Goal: Information Seeking & Learning: Compare options

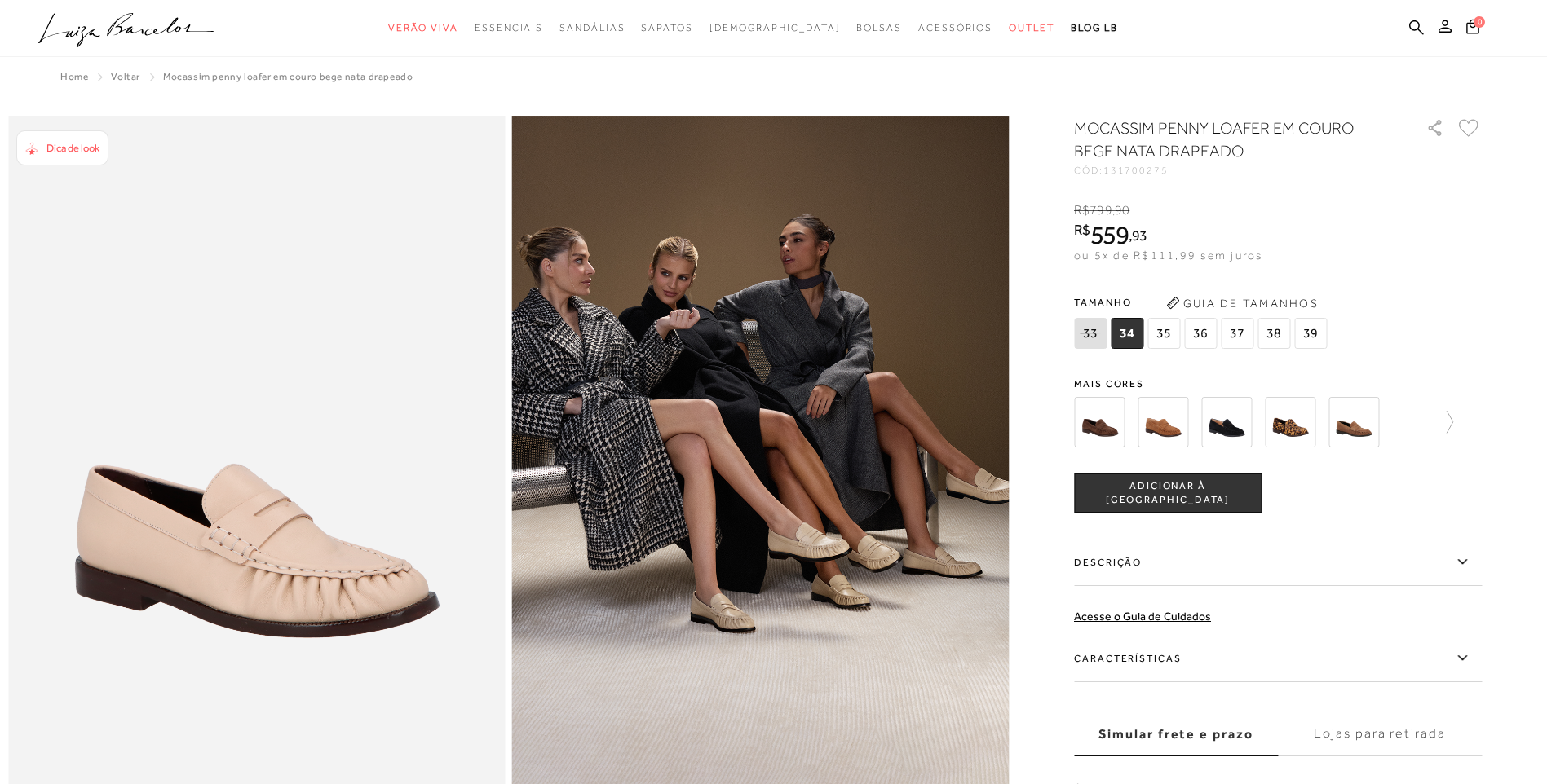
click at [1424, 32] on ul ".a{fill-rule:evenodd;} Verão Viva Em alta Favoritos das Influenciadoras Apostas…" at bounding box center [761, 27] width 1446 height 30
click at [1453, 413] on icon at bounding box center [1442, 422] width 23 height 23
click at [1321, 427] on img at bounding box center [1318, 422] width 51 height 50
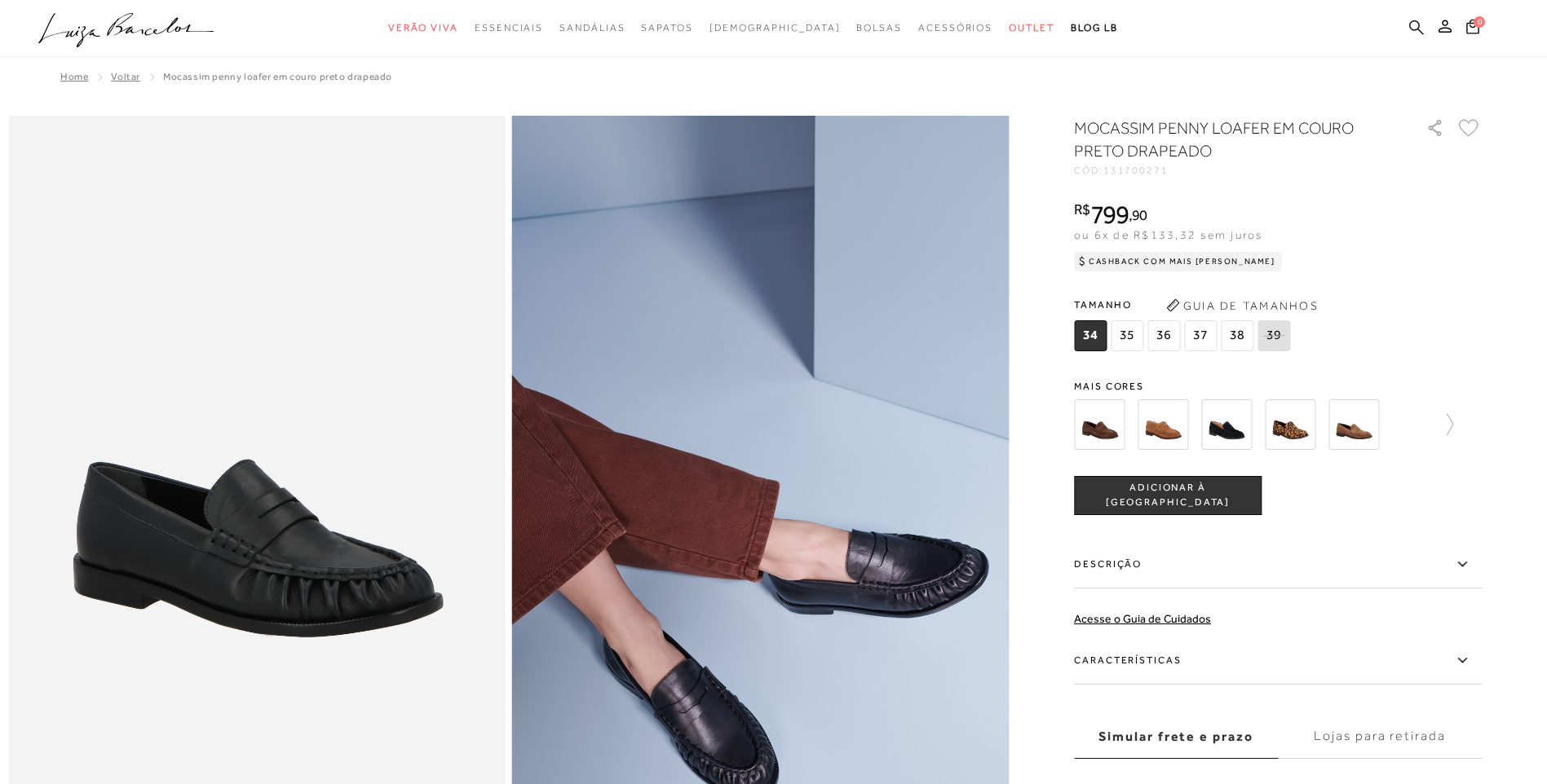
click at [1410, 27] on icon at bounding box center [1416, 27] width 15 height 15
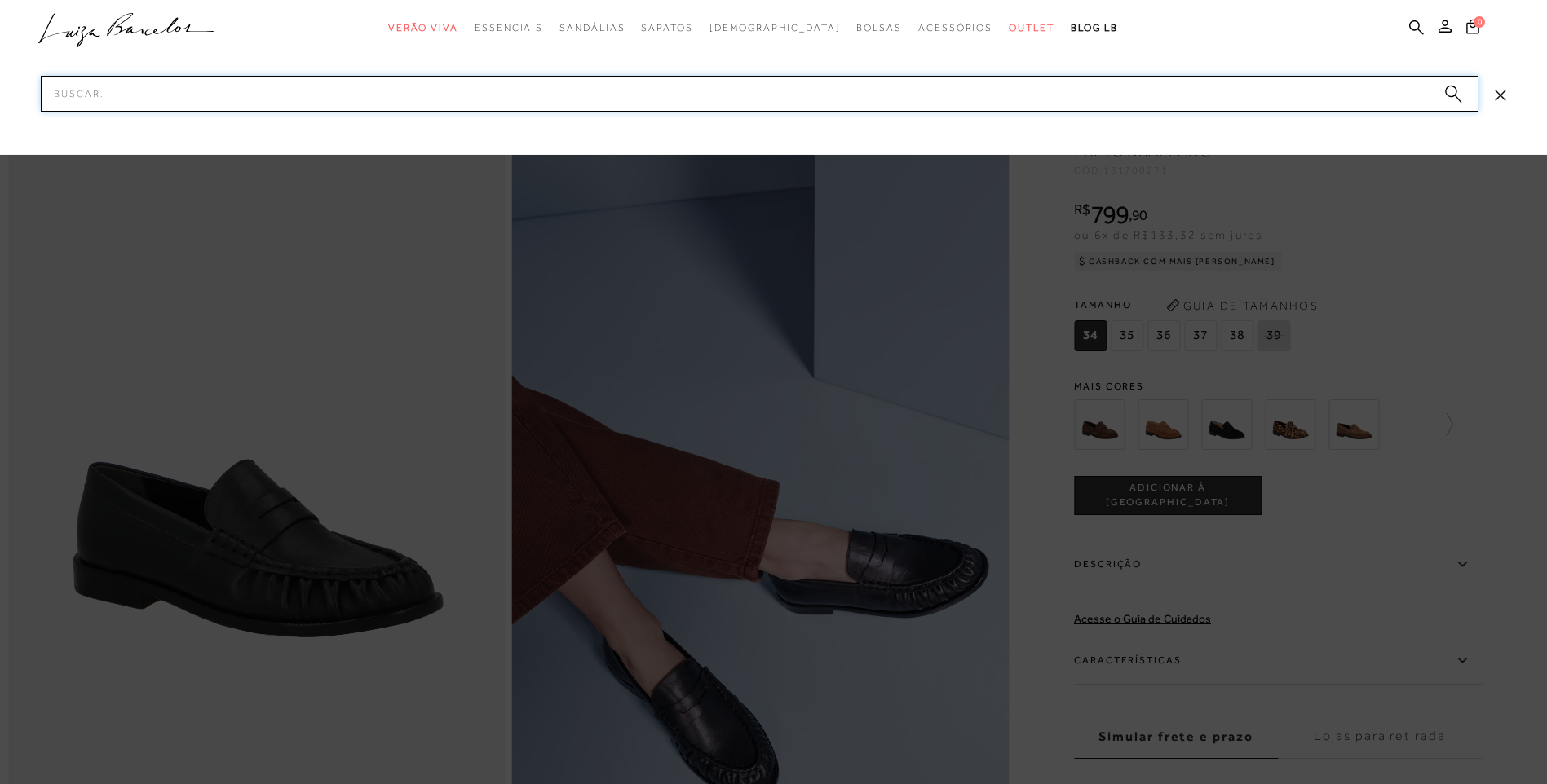
click at [1273, 89] on input "Pesquisar" at bounding box center [759, 94] width 1437 height 36
type input "mocassim"
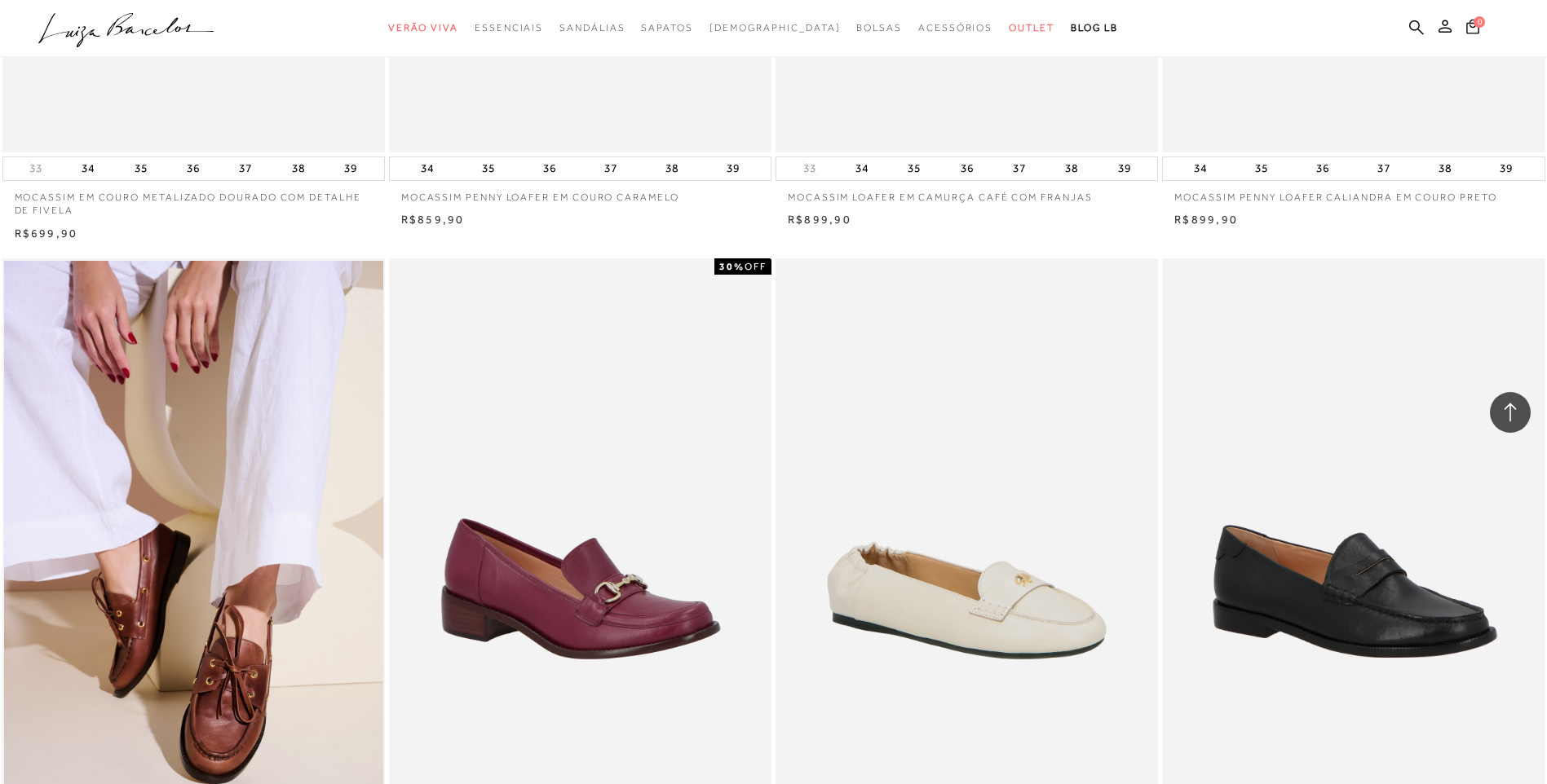
scroll to position [1549, 0]
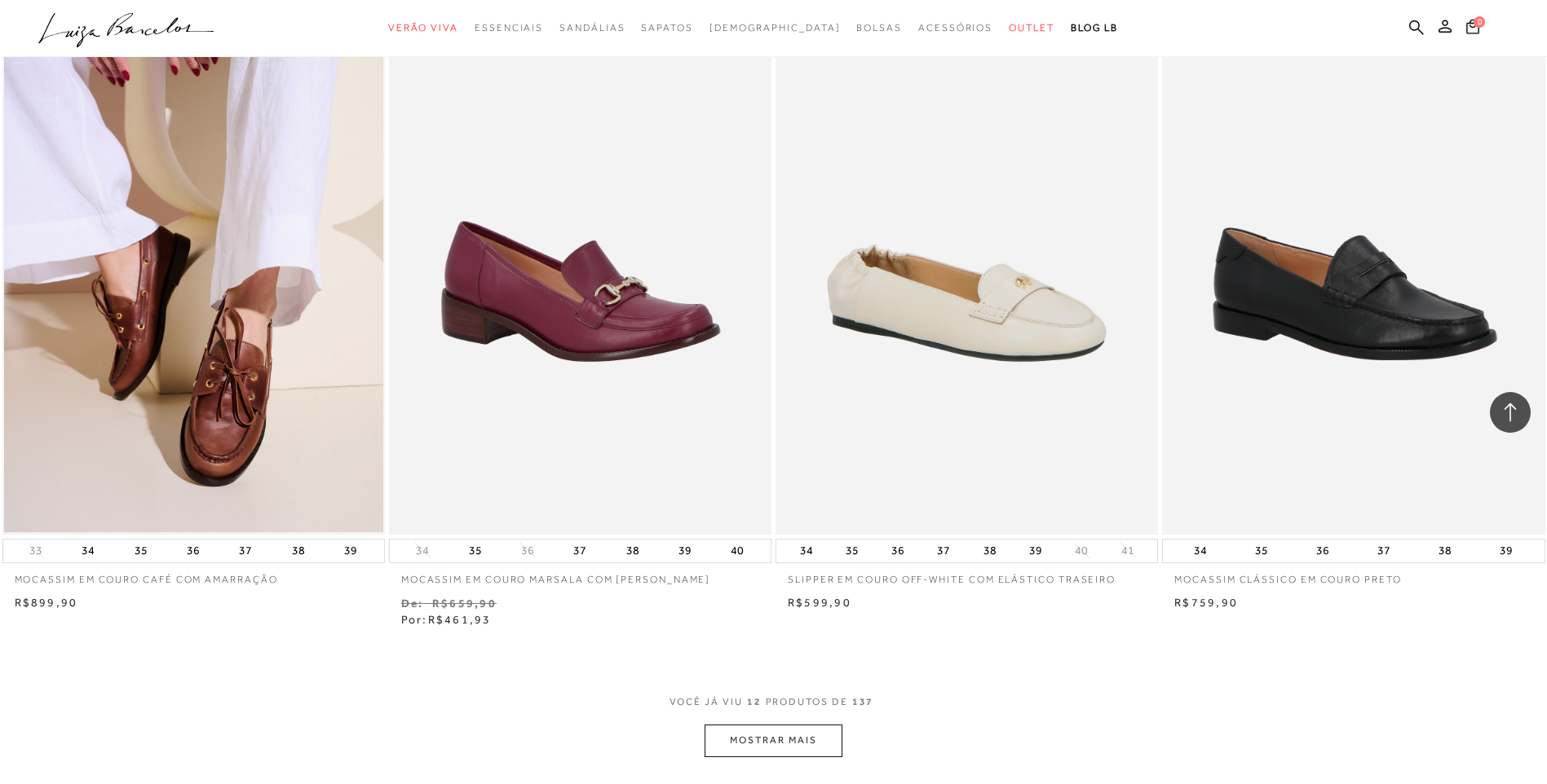
click at [769, 731] on button "MOSTRAR MAIS" at bounding box center [773, 740] width 137 height 32
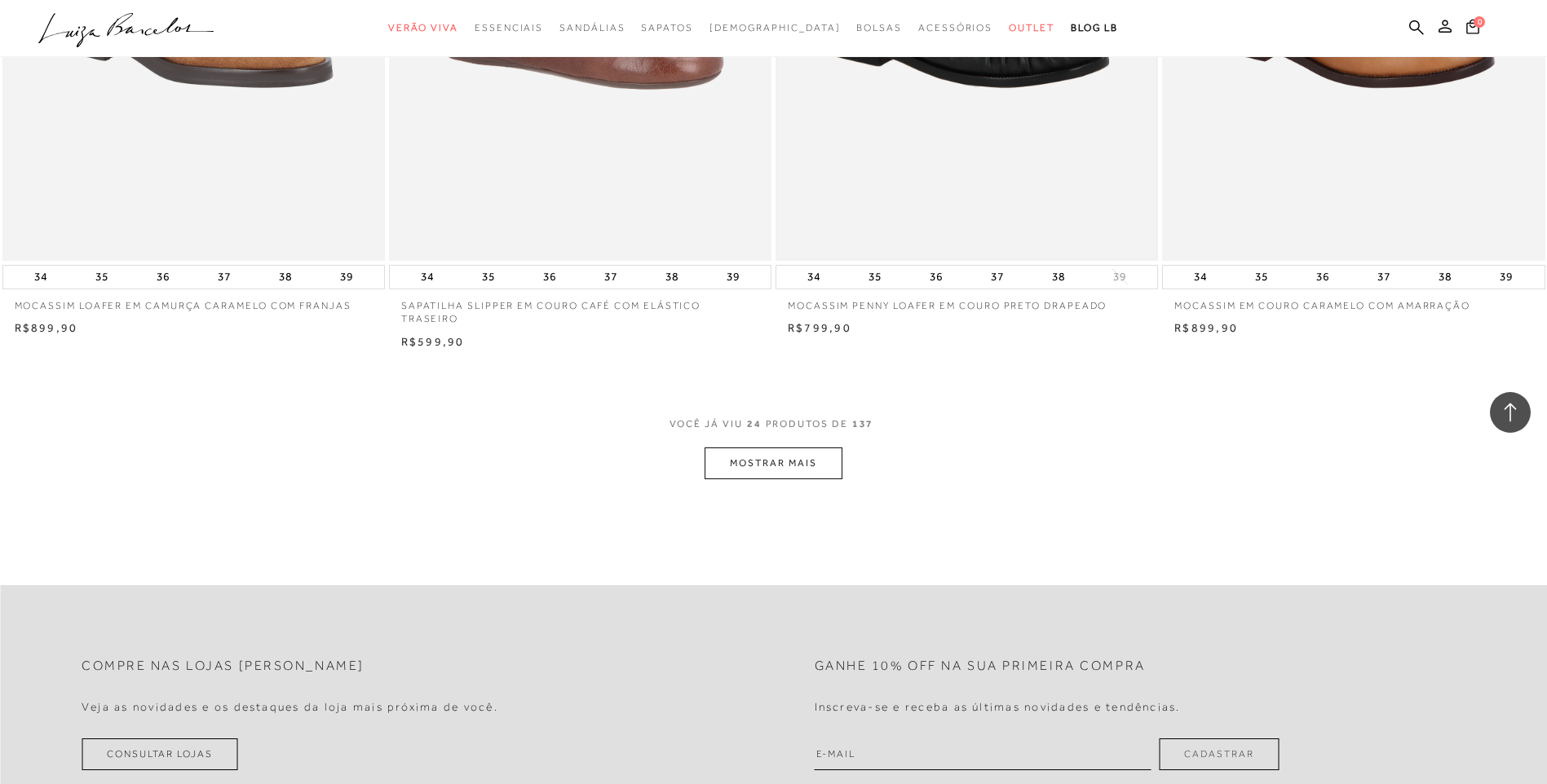
scroll to position [3913, 0]
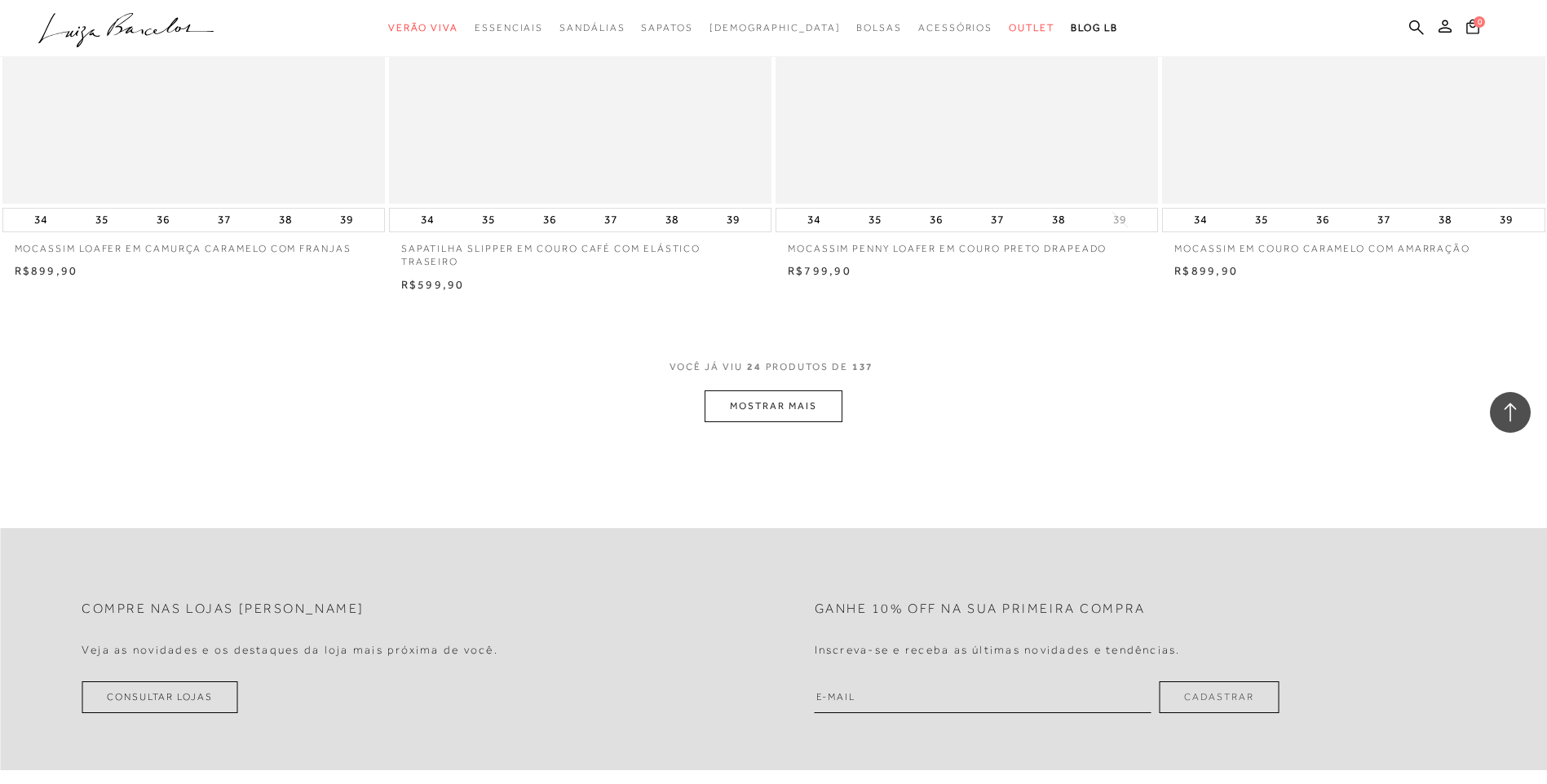
click at [701, 401] on div "VOCê JÁ VIU 24 PRODUTOS DE 137 MOSTRAR MAIS" at bounding box center [773, 391] width 1547 height 62
click at [771, 414] on button "MOSTRAR MAIS" at bounding box center [773, 406] width 137 height 32
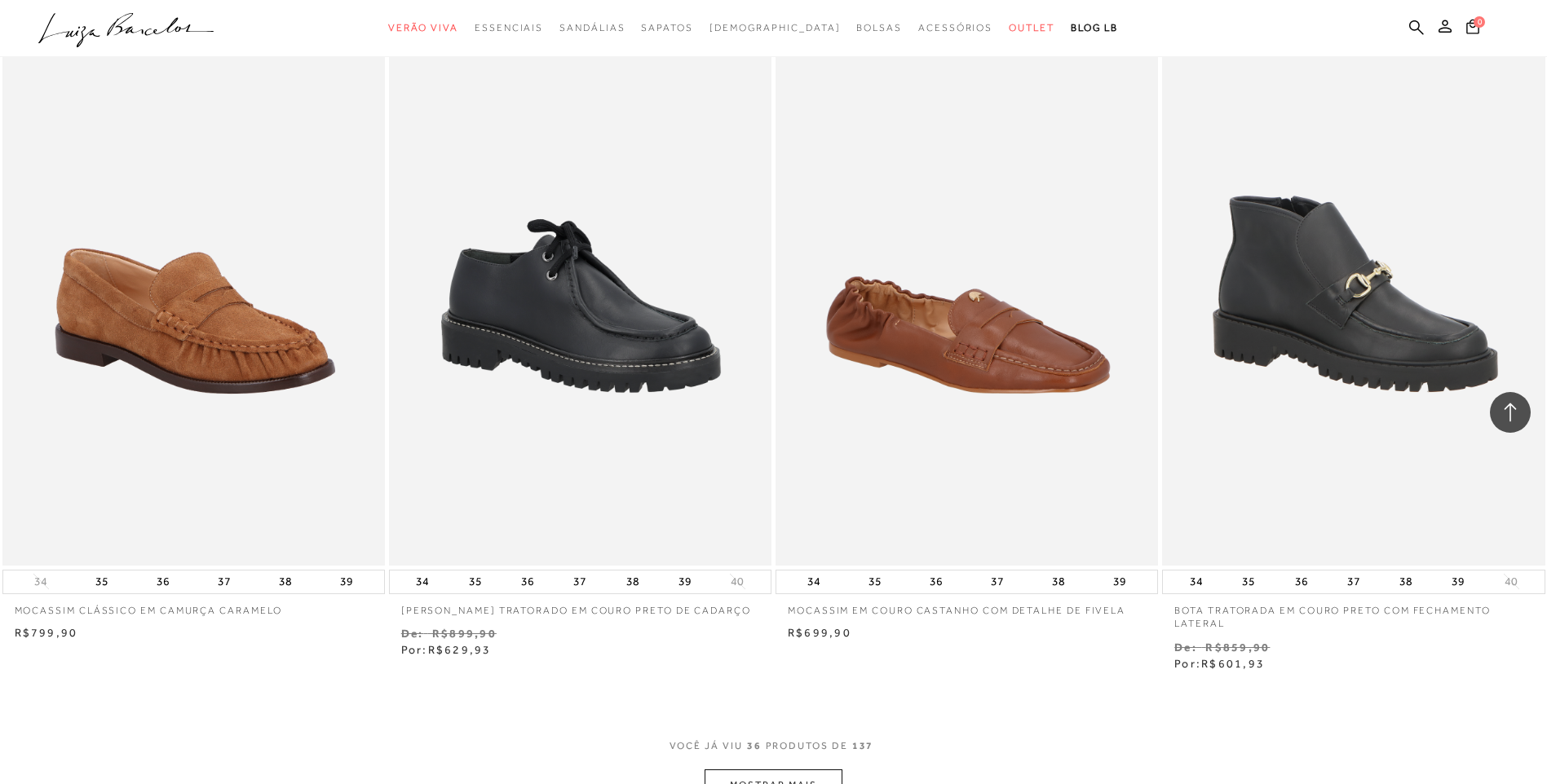
scroll to position [5706, 0]
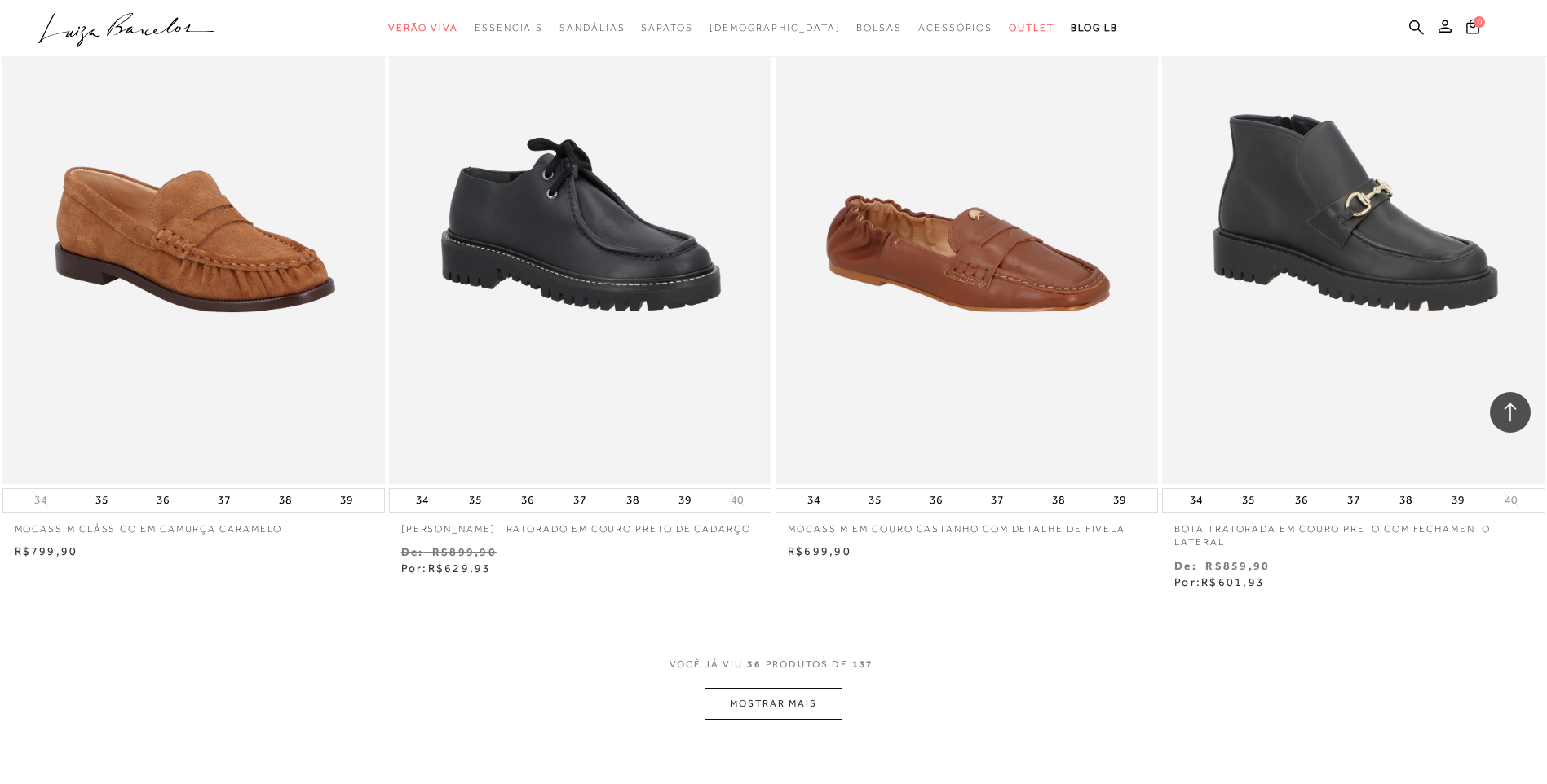
click at [771, 693] on button "MOSTRAR MAIS" at bounding box center [773, 704] width 137 height 32
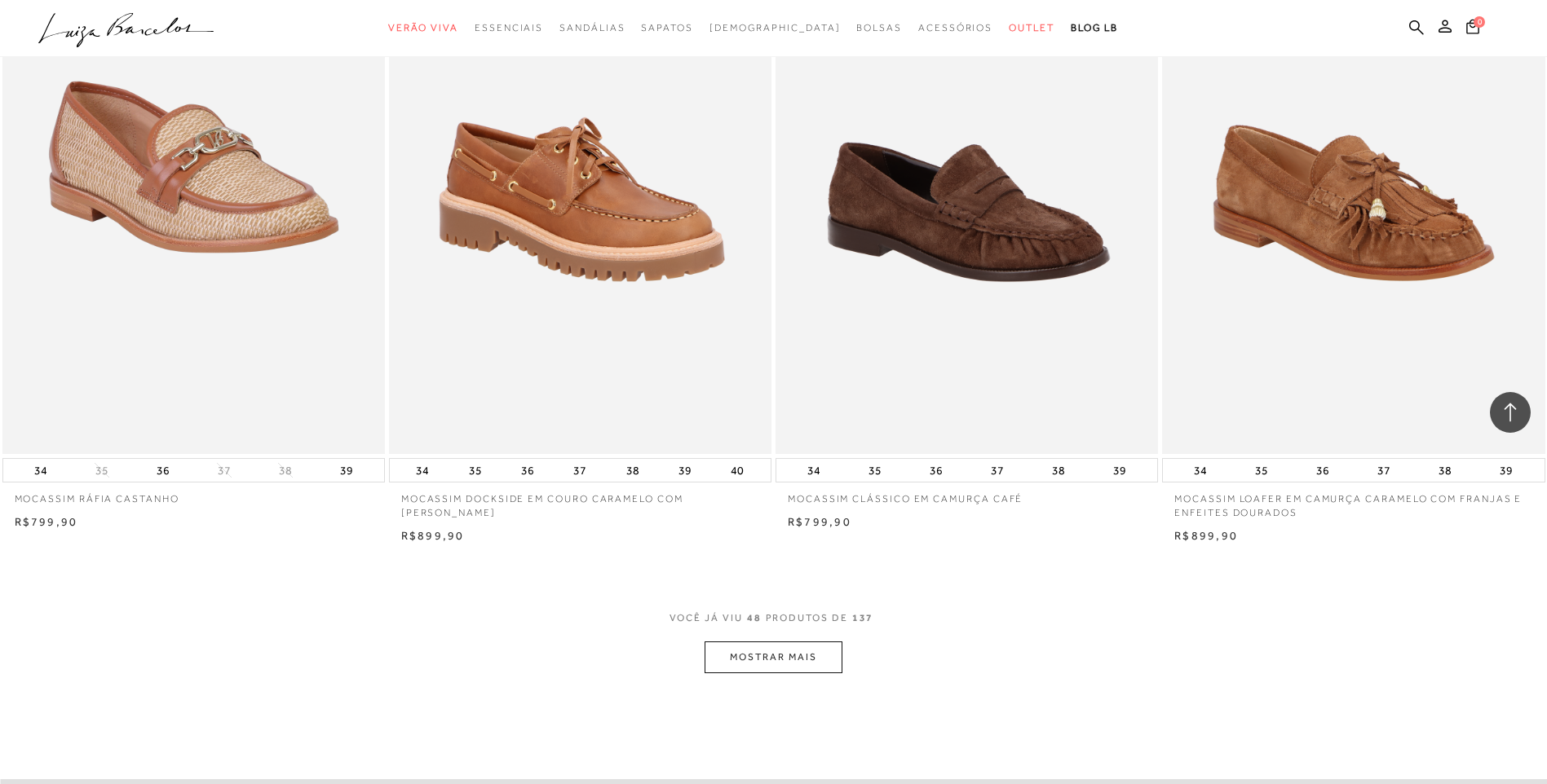
scroll to position [8071, 0]
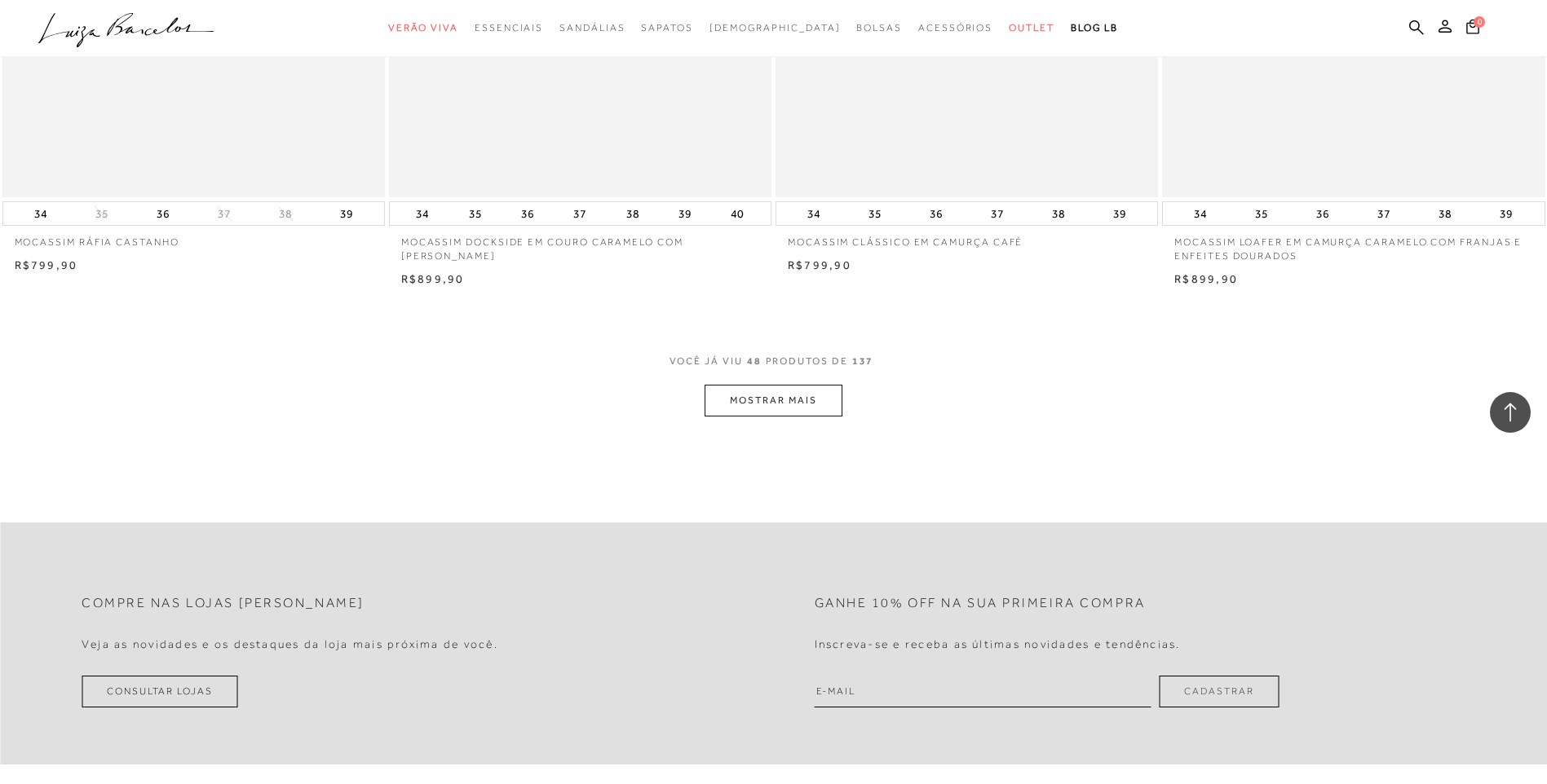
click at [796, 395] on button "MOSTRAR MAIS" at bounding box center [773, 401] width 137 height 32
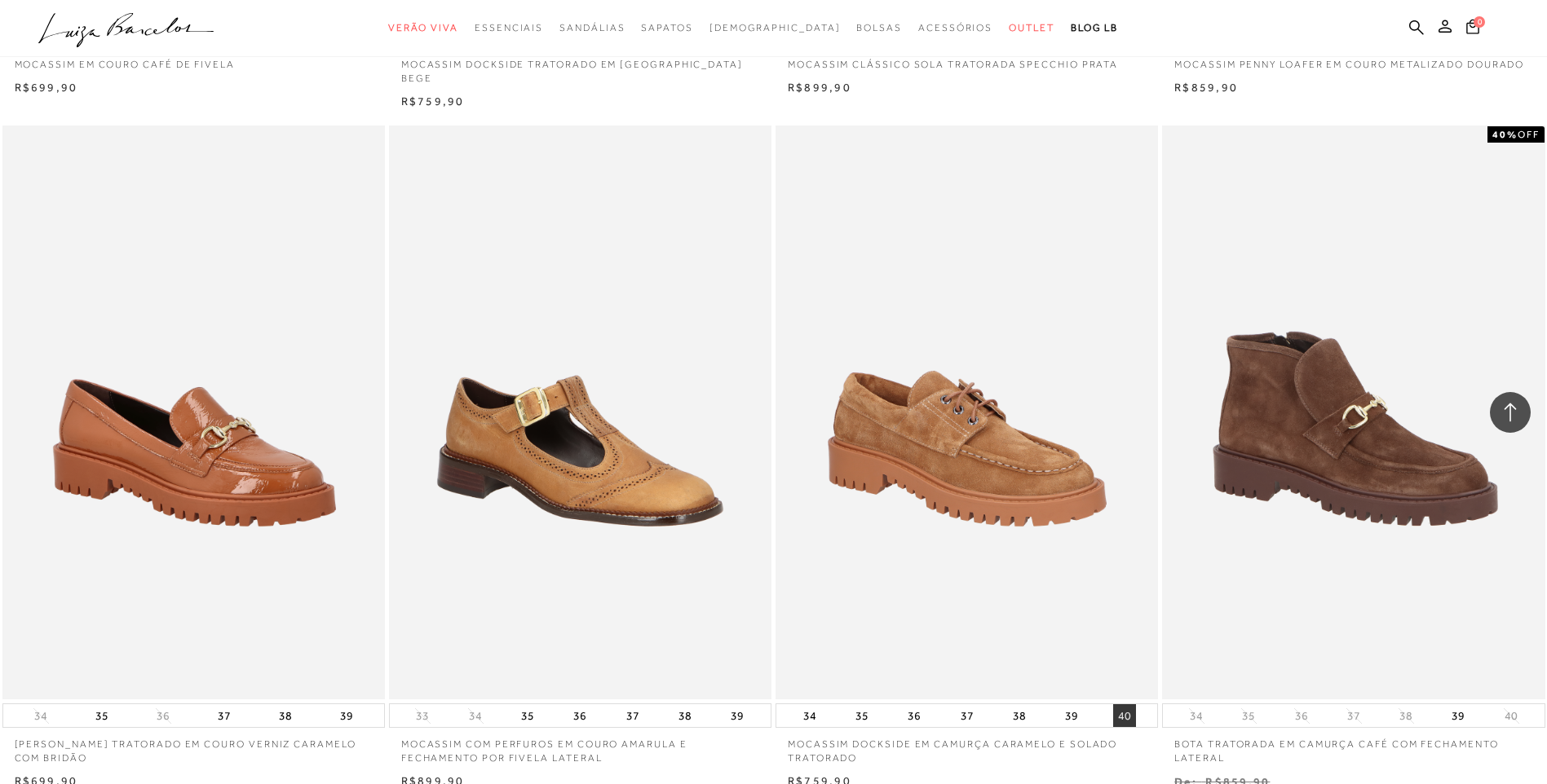
scroll to position [9864, 0]
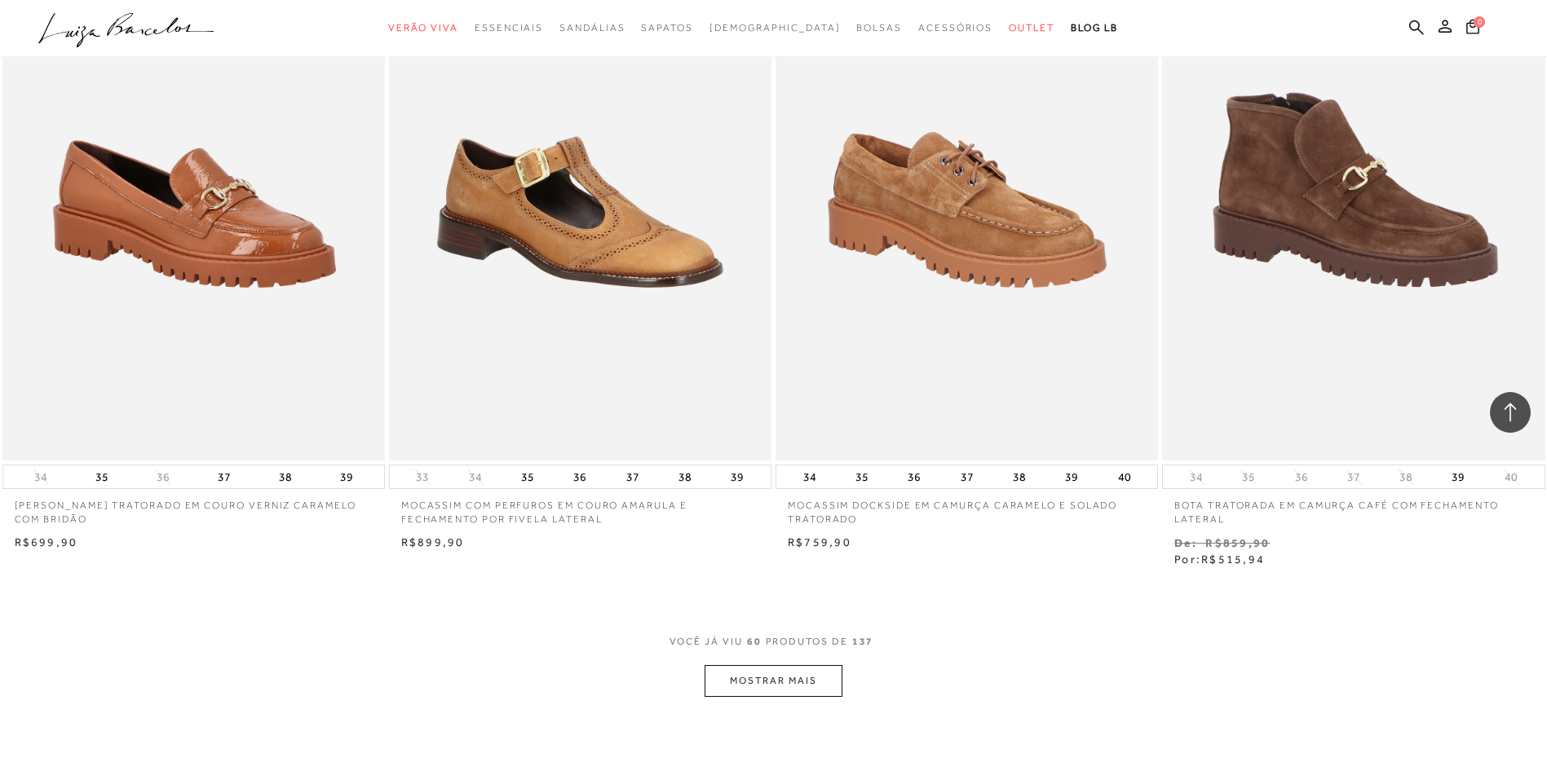
click at [785, 667] on button "MOSTRAR MAIS" at bounding box center [773, 680] width 137 height 32
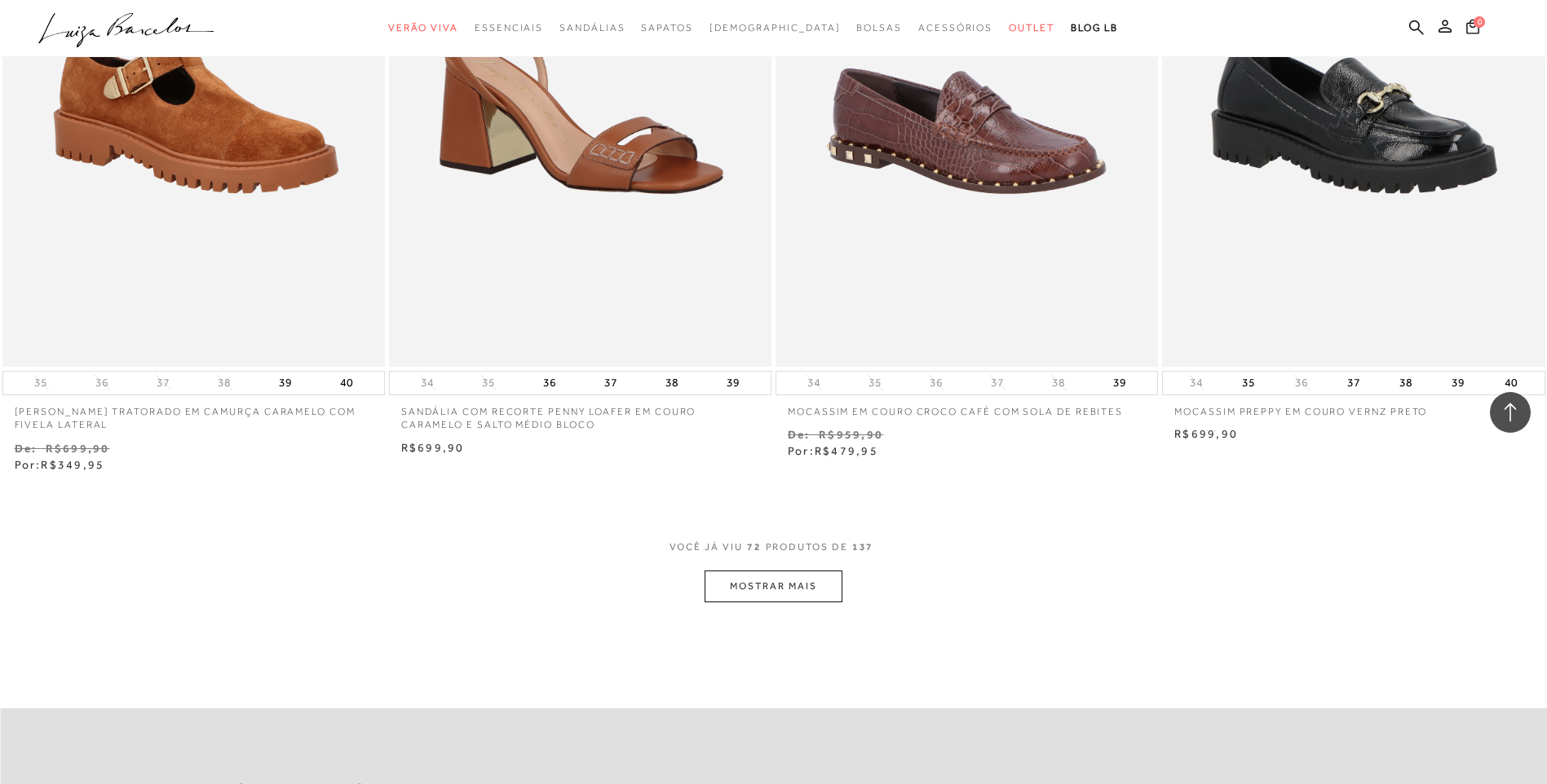
scroll to position [12066, 0]
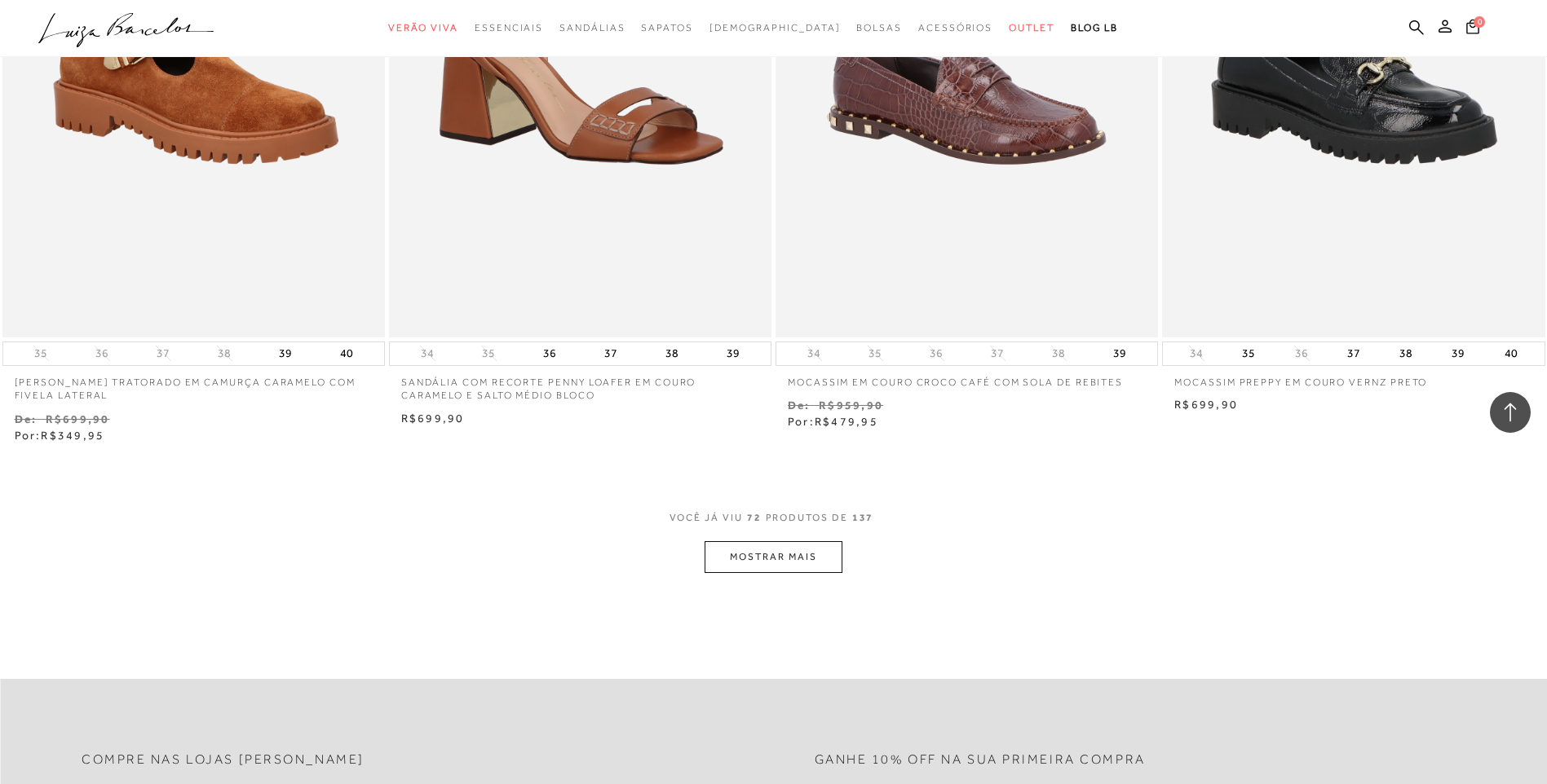
click at [731, 541] on button "MOSTRAR MAIS" at bounding box center [773, 556] width 137 height 32
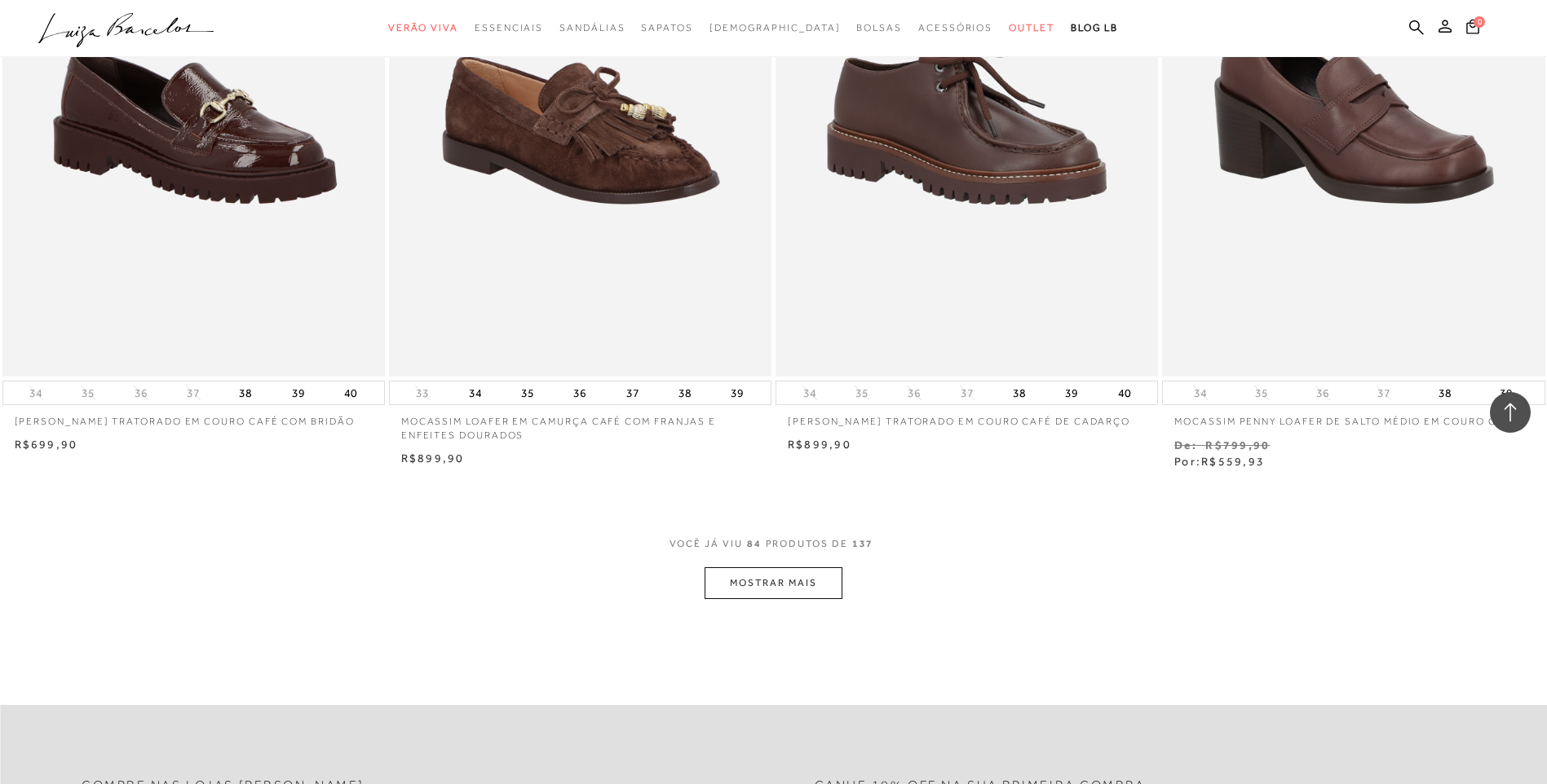
scroll to position [14185, 0]
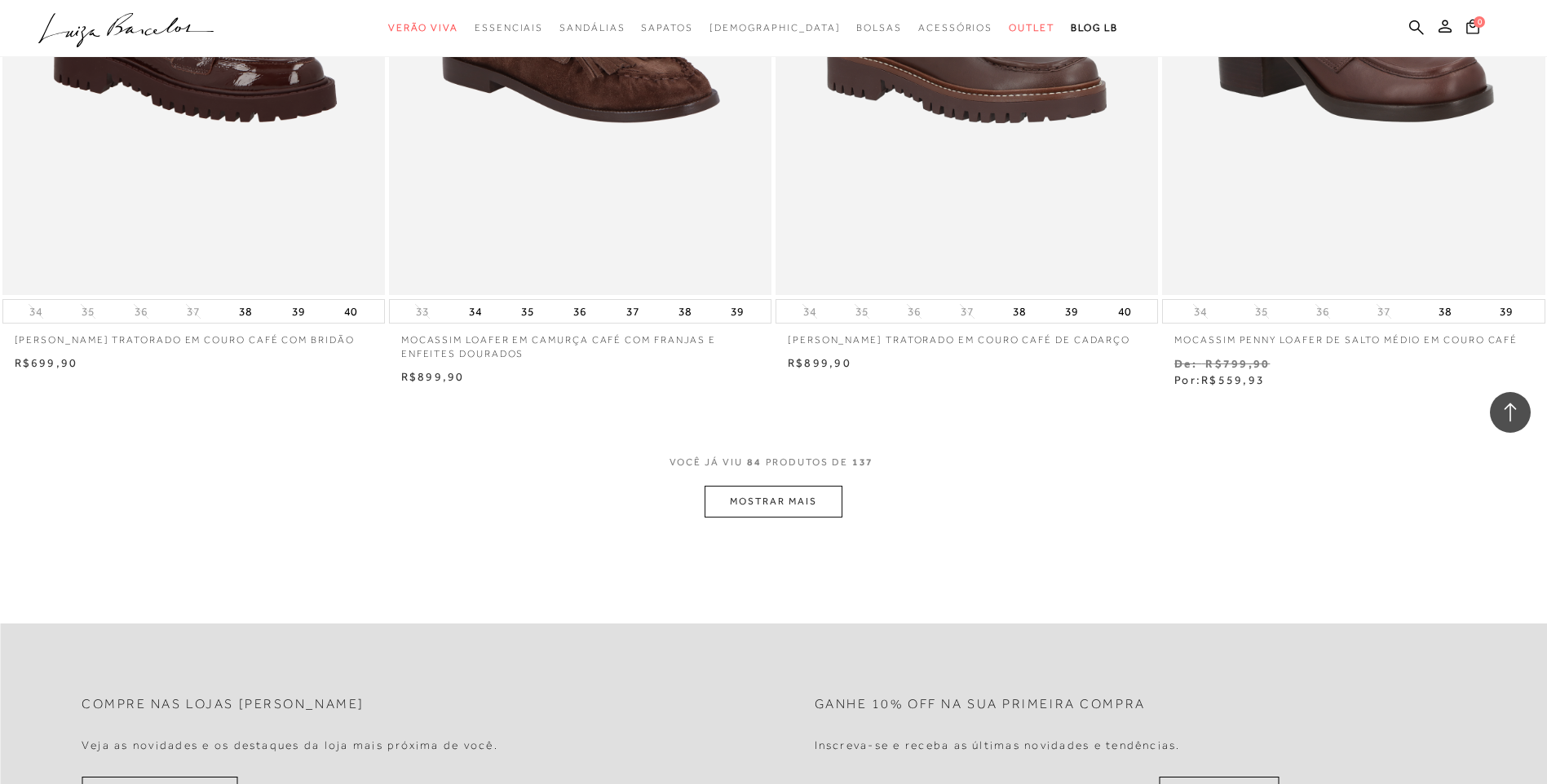
click at [751, 486] on button "MOSTRAR MAIS" at bounding box center [773, 502] width 137 height 32
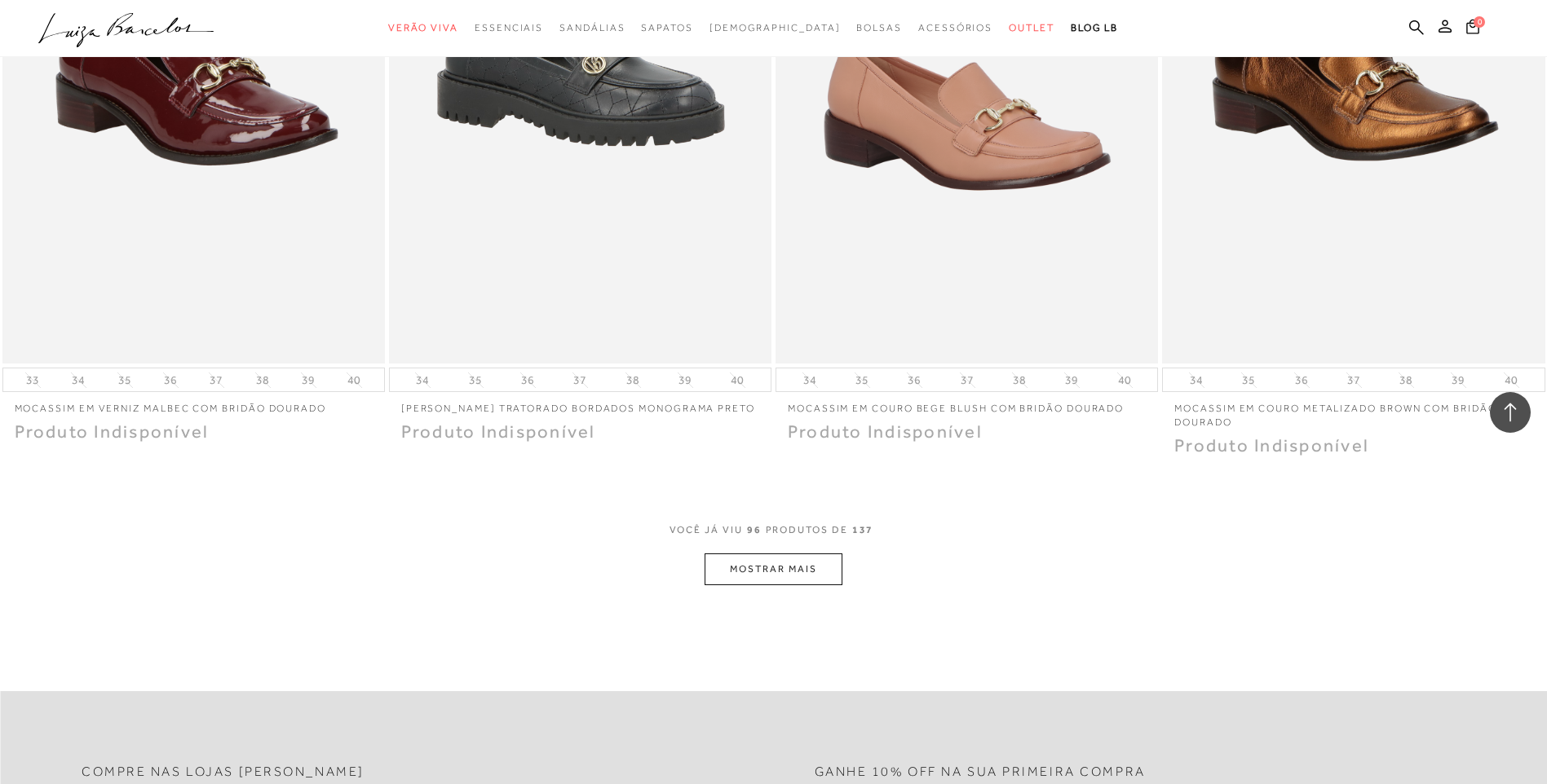
scroll to position [16223, 0]
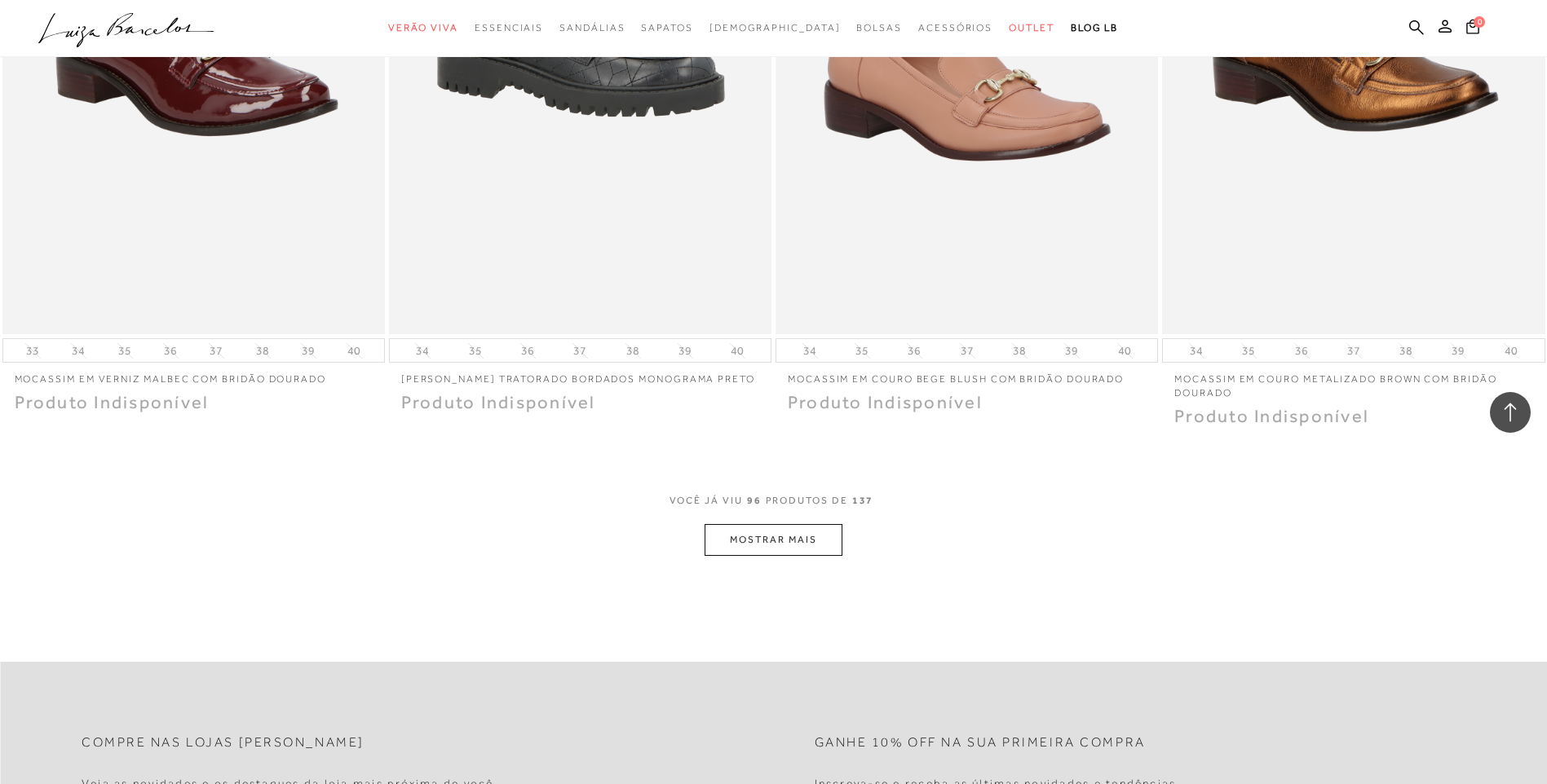
click at [729, 524] on button "MOSTRAR MAIS" at bounding box center [773, 539] width 137 height 32
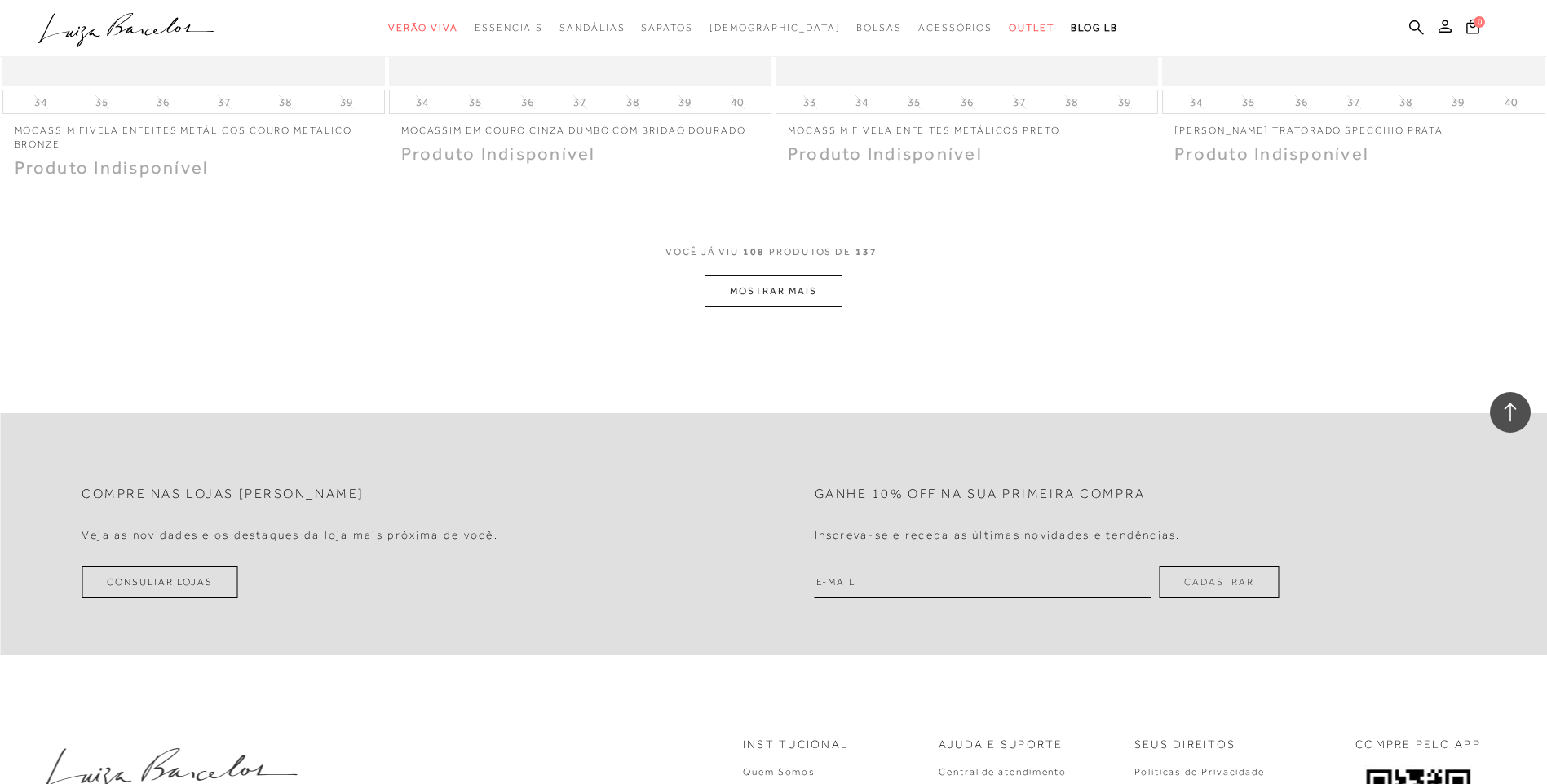
scroll to position [18506, 0]
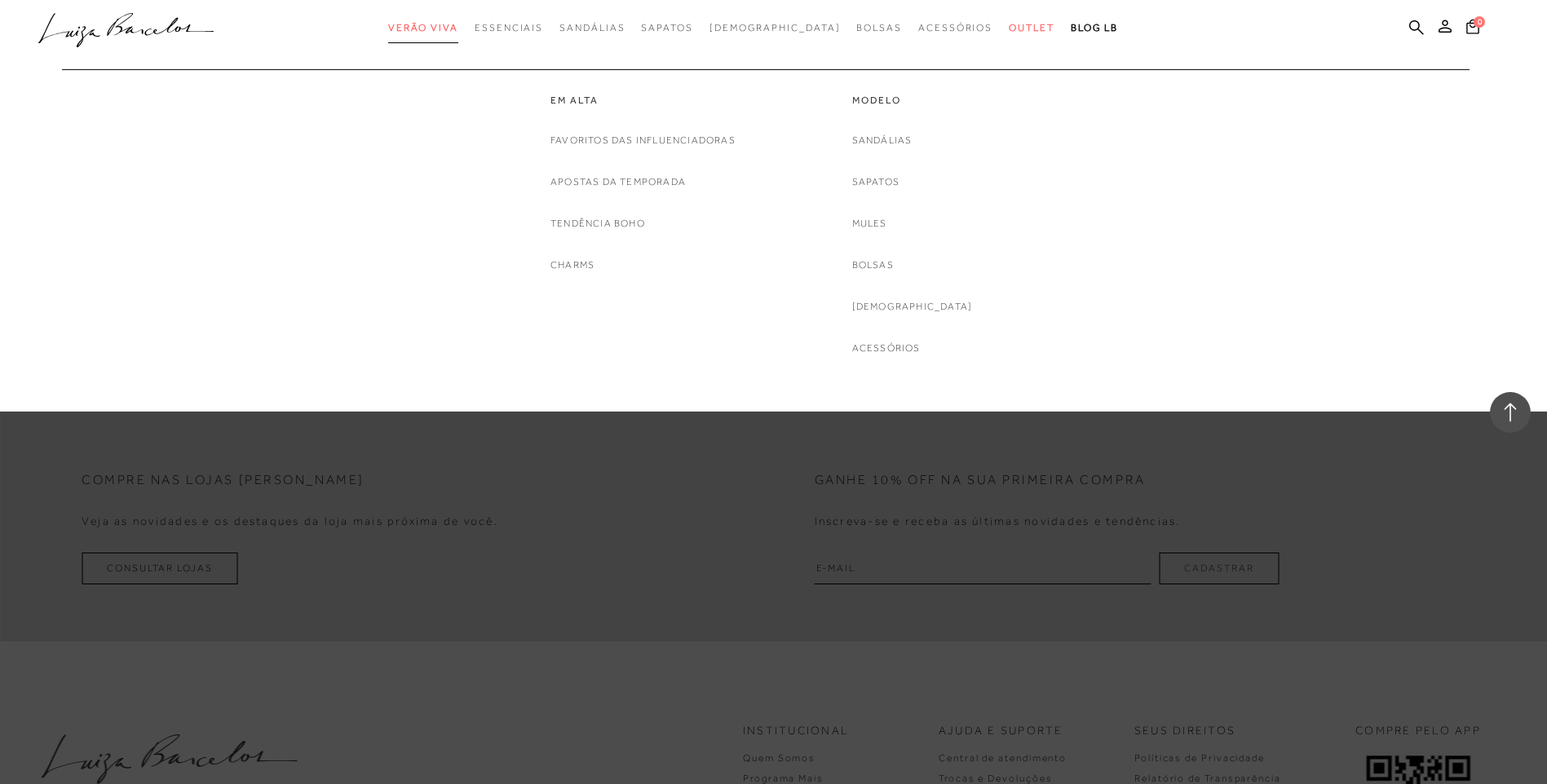
click at [458, 29] on span "Verão Viva" at bounding box center [423, 27] width 70 height 11
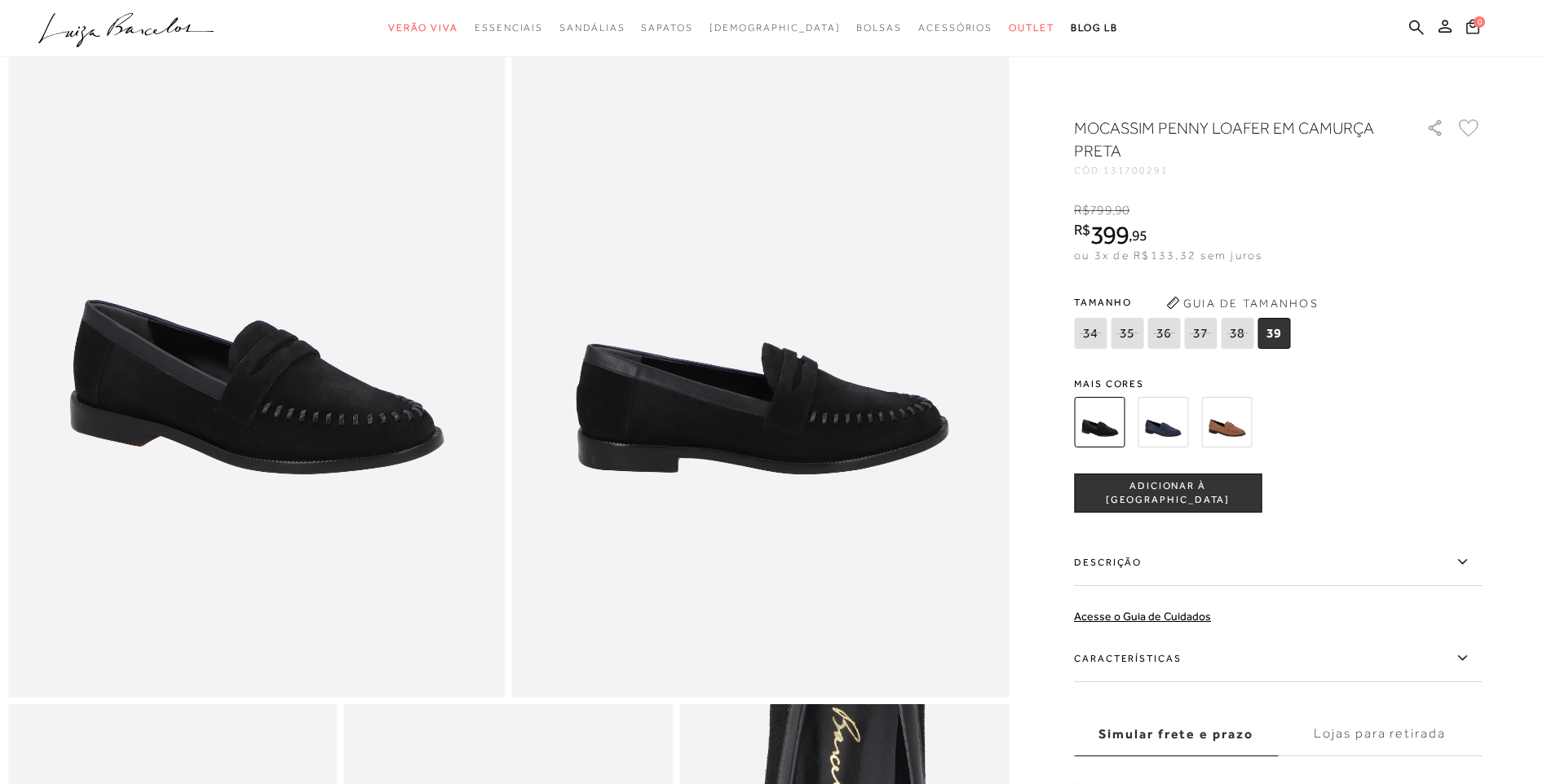
scroll to position [571, 0]
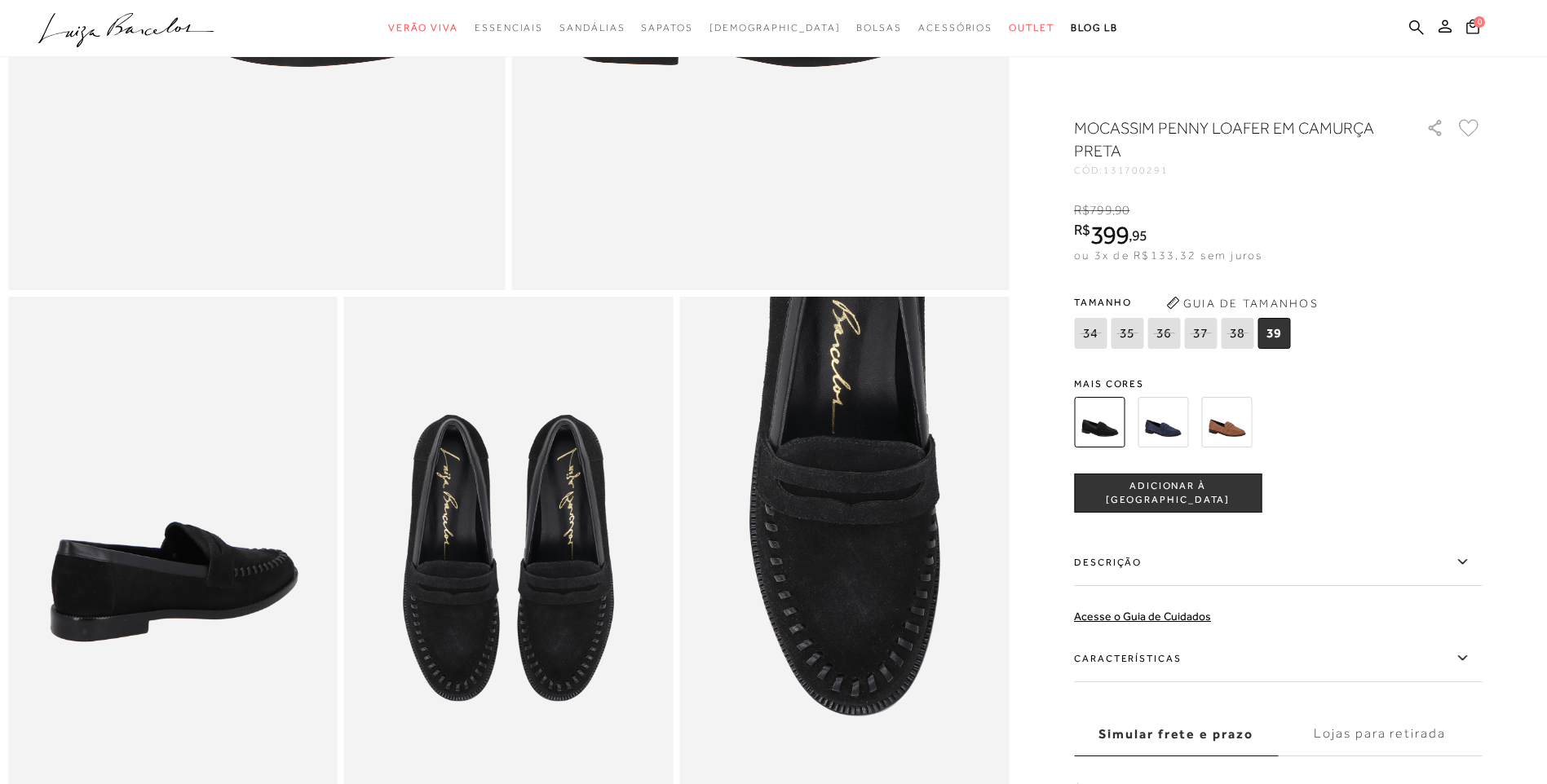
click at [1155, 420] on img at bounding box center [1163, 422] width 51 height 50
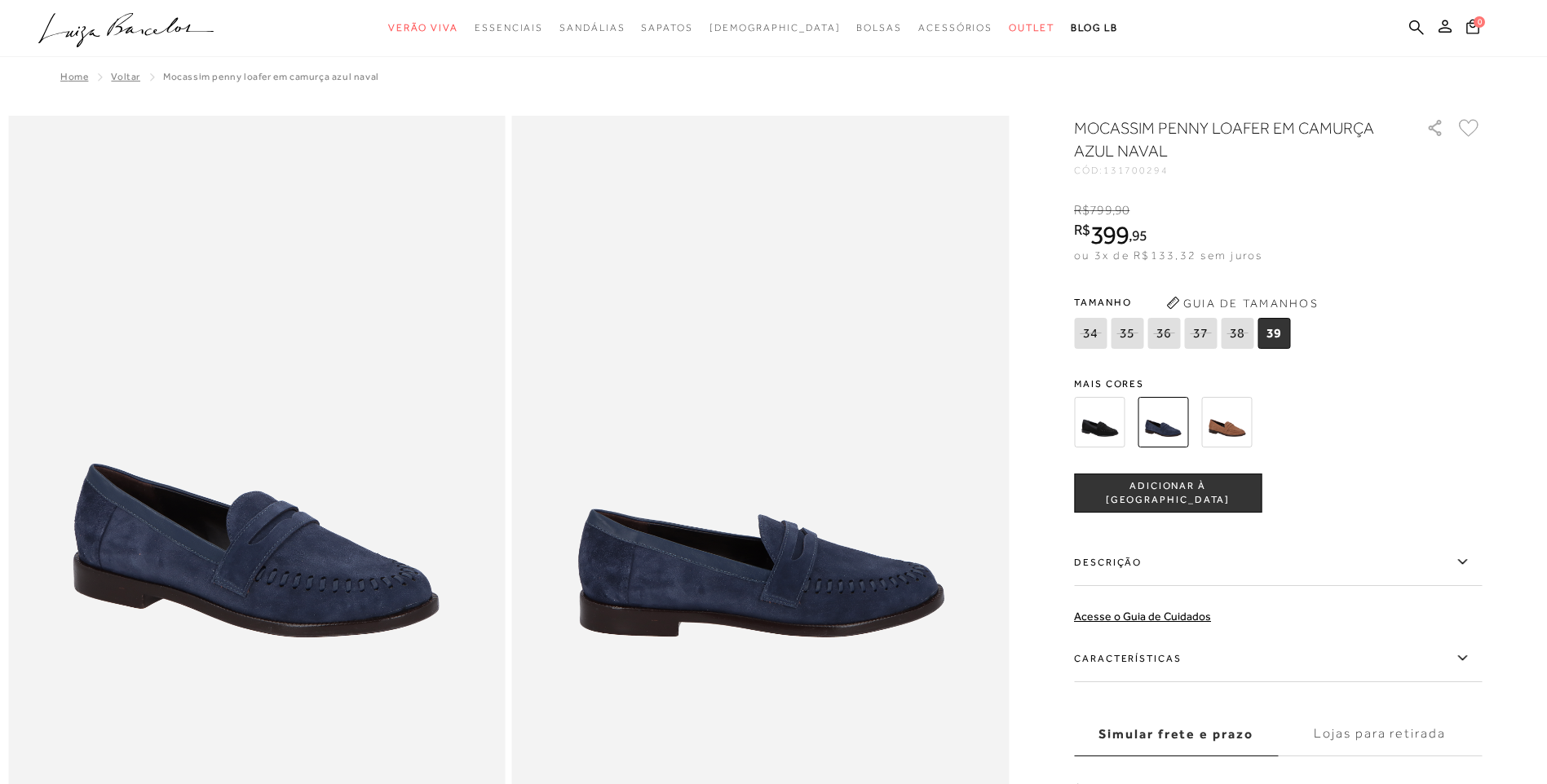
click at [1237, 426] on img at bounding box center [1226, 422] width 51 height 50
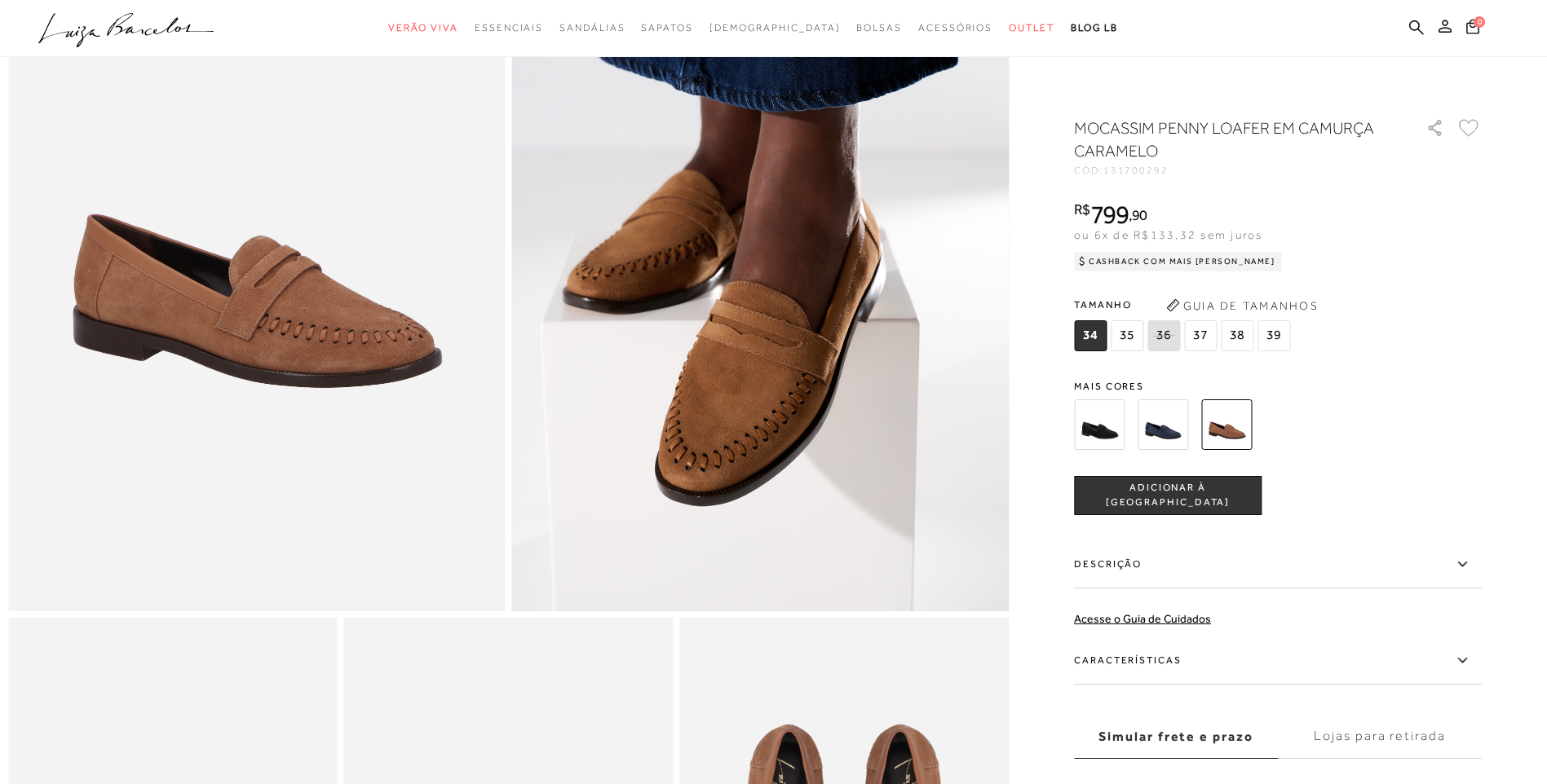
scroll to position [245, 0]
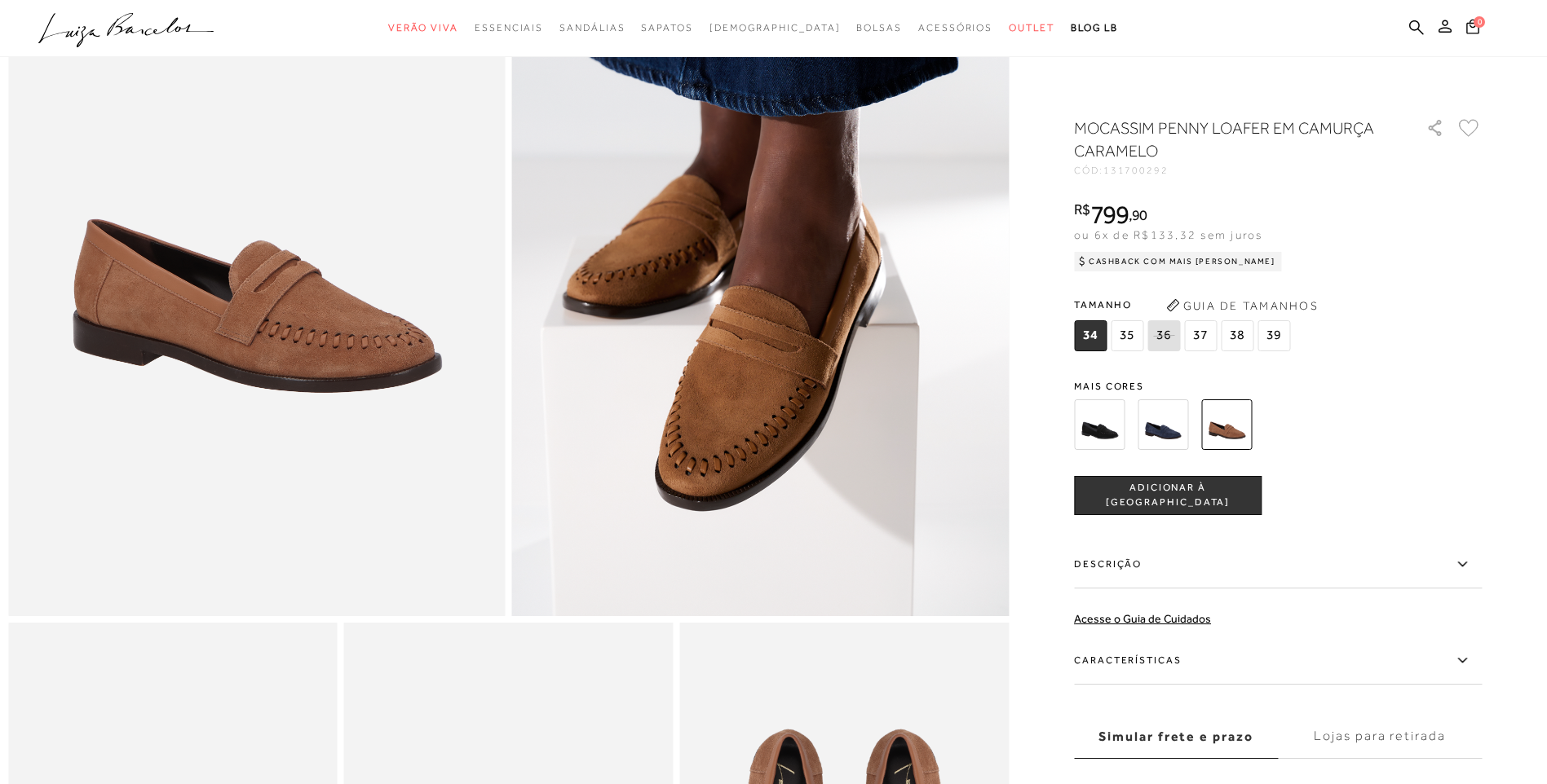
click at [1133, 432] on div at bounding box center [1258, 425] width 379 height 60
click at [1167, 434] on img at bounding box center [1163, 425] width 51 height 50
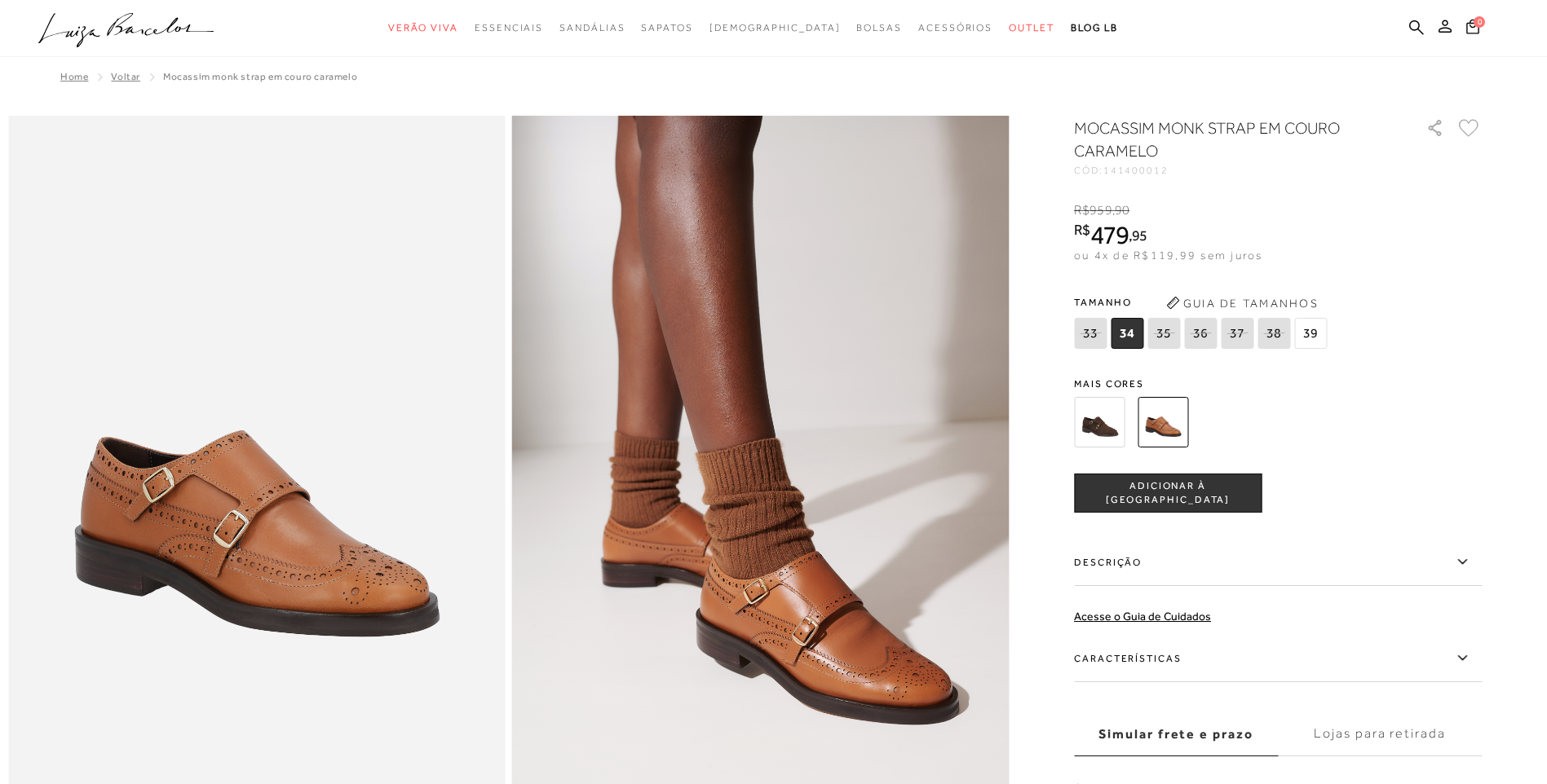
click at [1107, 427] on img at bounding box center [1098, 422] width 51 height 50
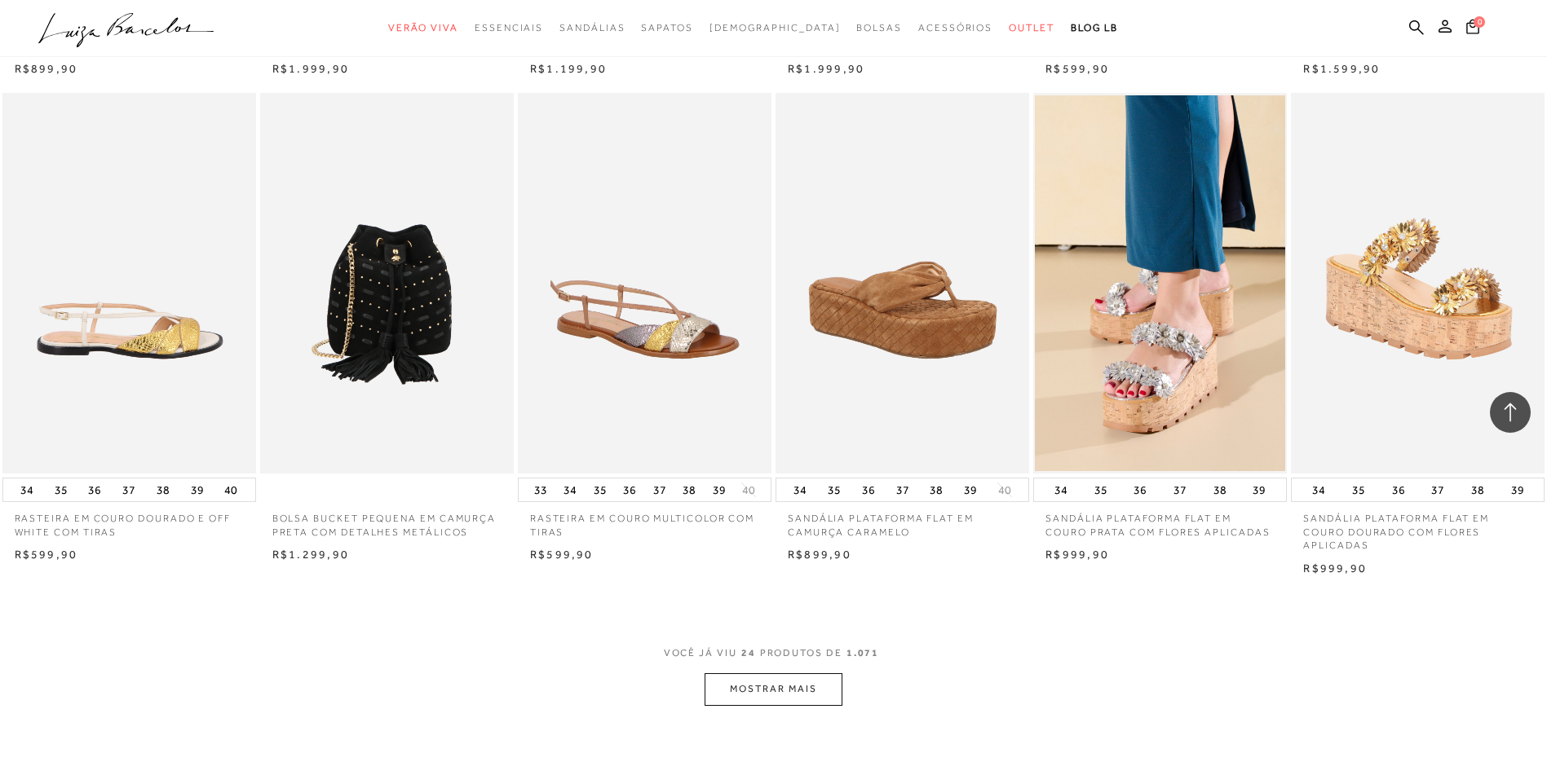
scroll to position [1630, 0]
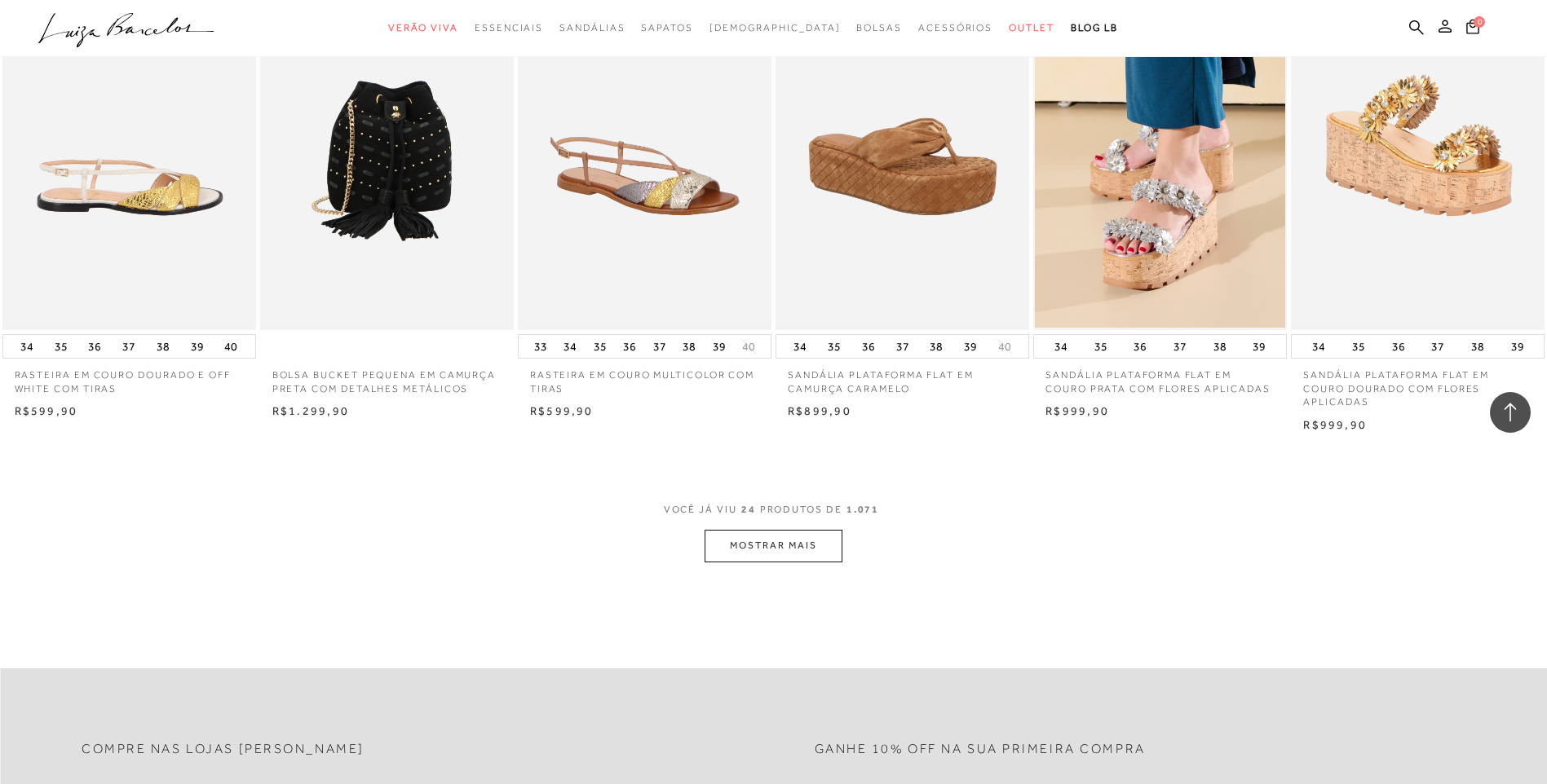
click at [776, 533] on button "MOSTRAR MAIS" at bounding box center [773, 545] width 137 height 32
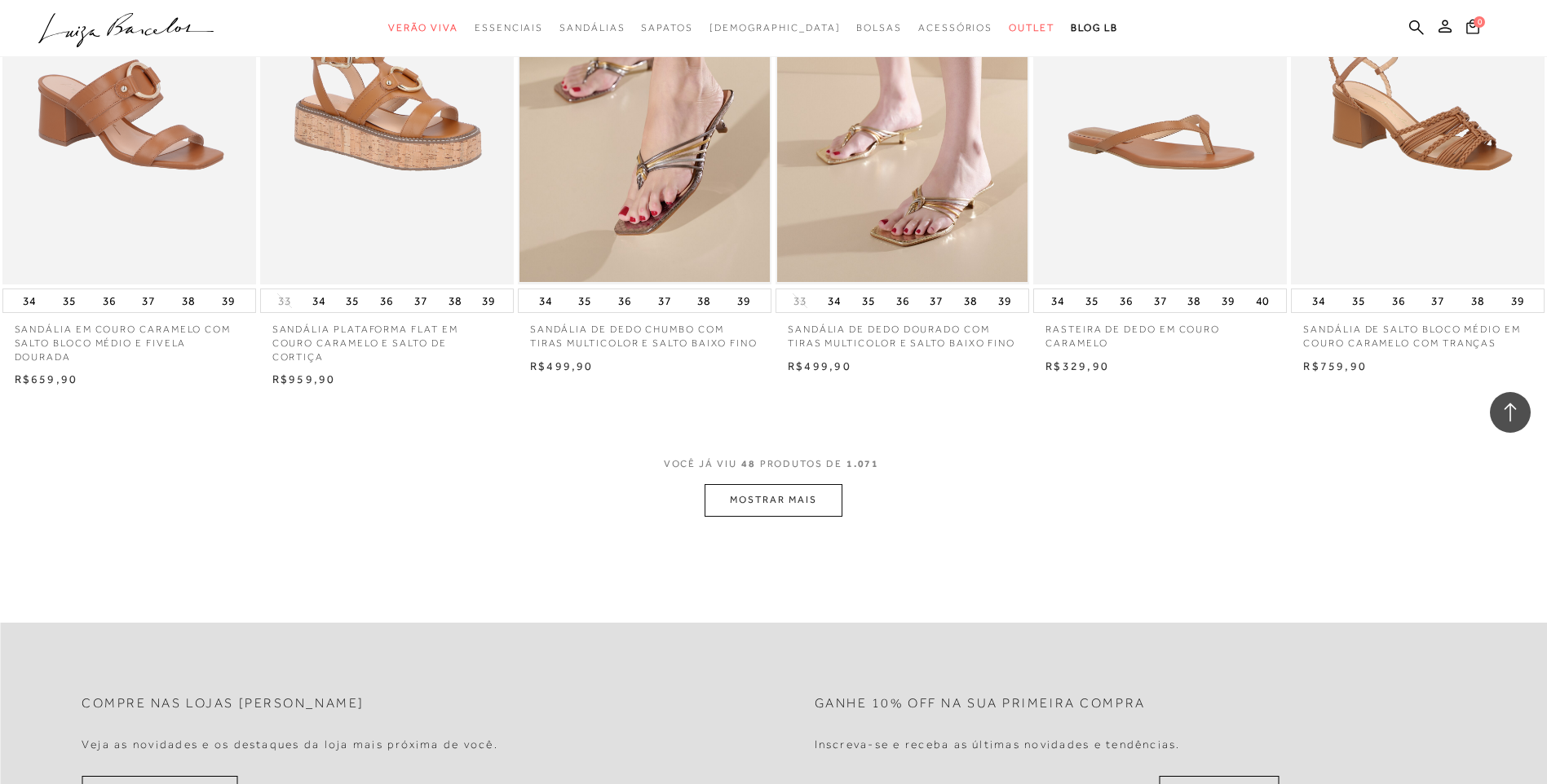
scroll to position [3668, 0]
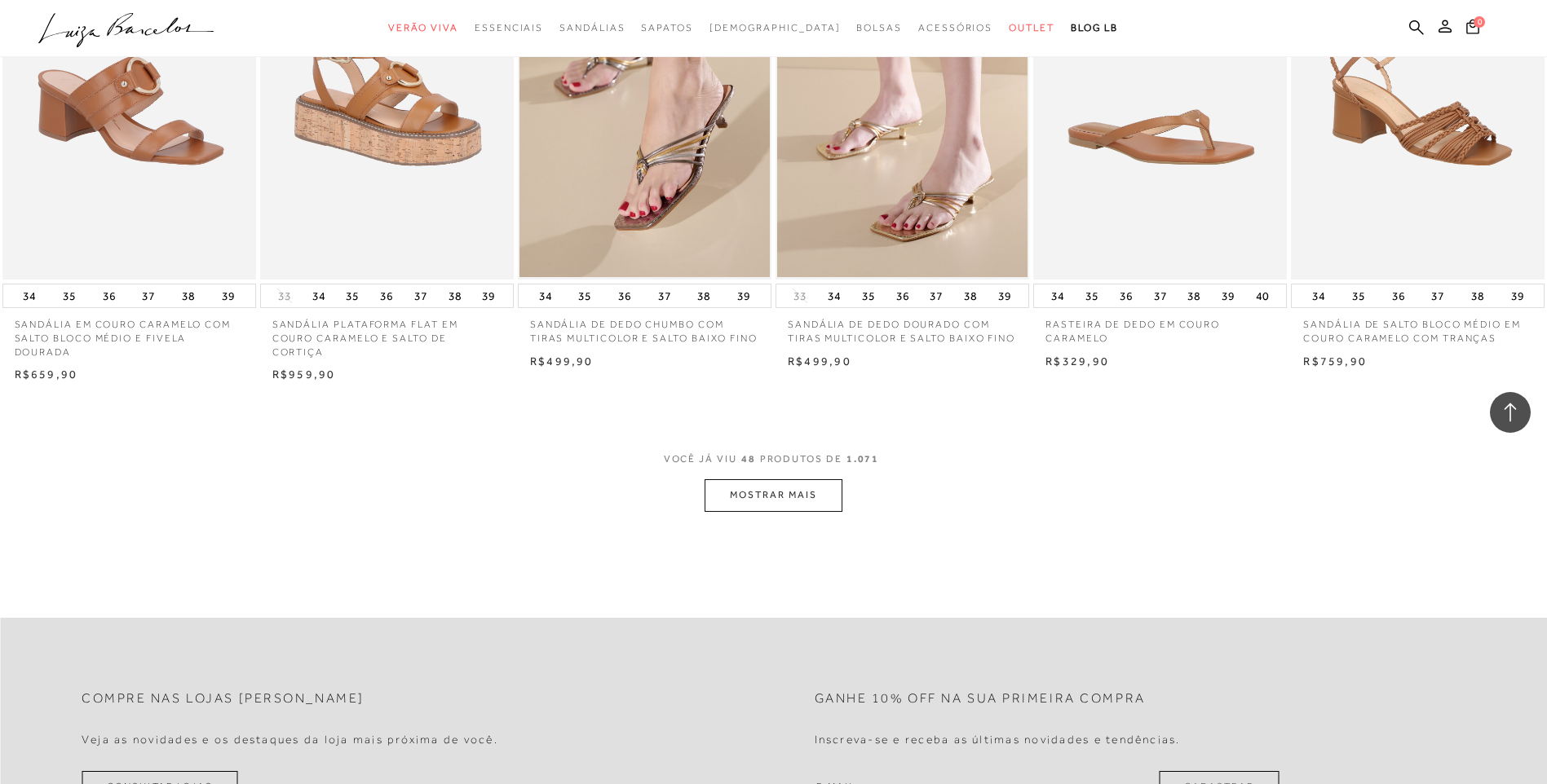
click at [782, 496] on button "MOSTRAR MAIS" at bounding box center [773, 495] width 137 height 32
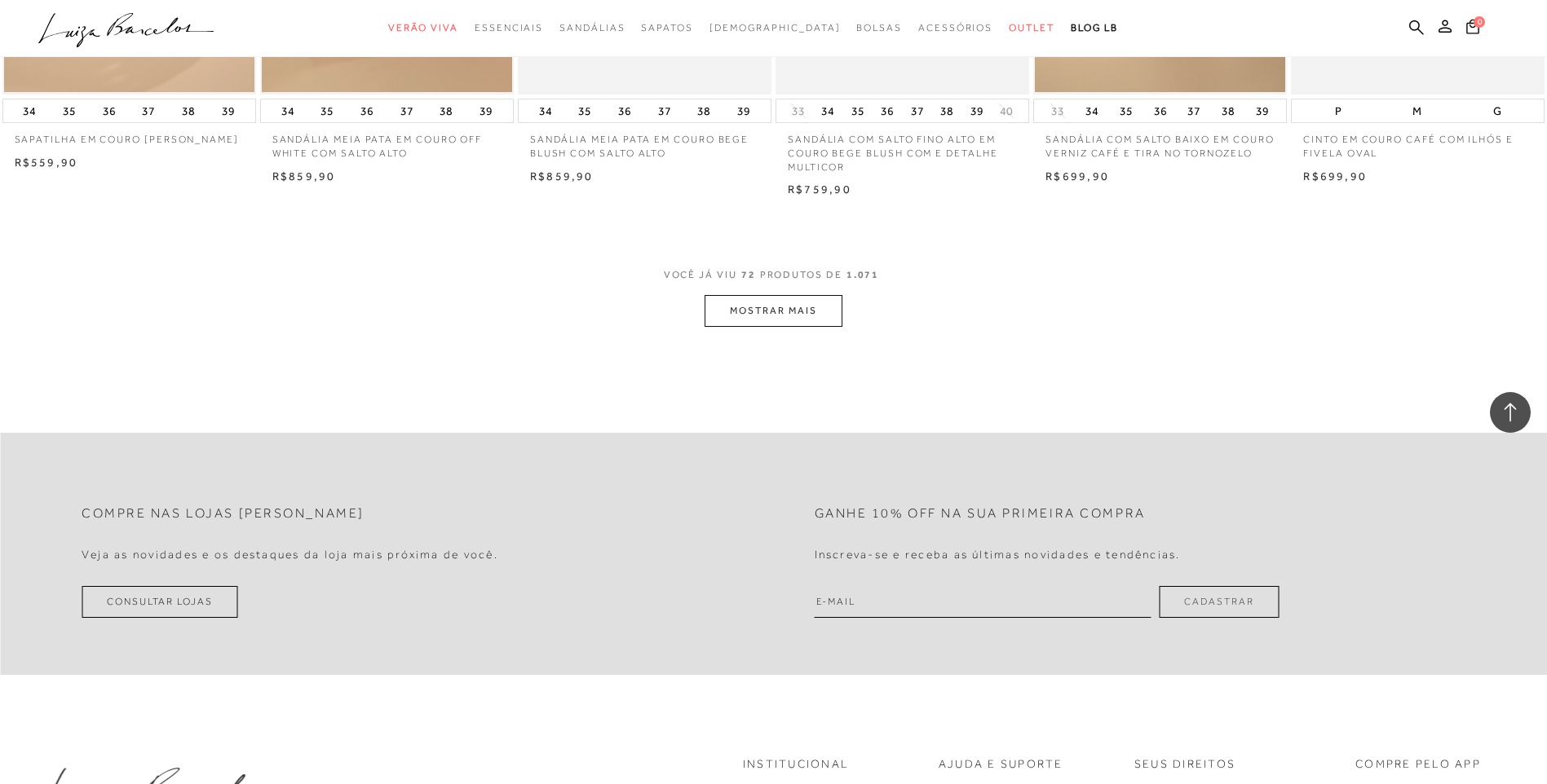
scroll to position [5870, 0]
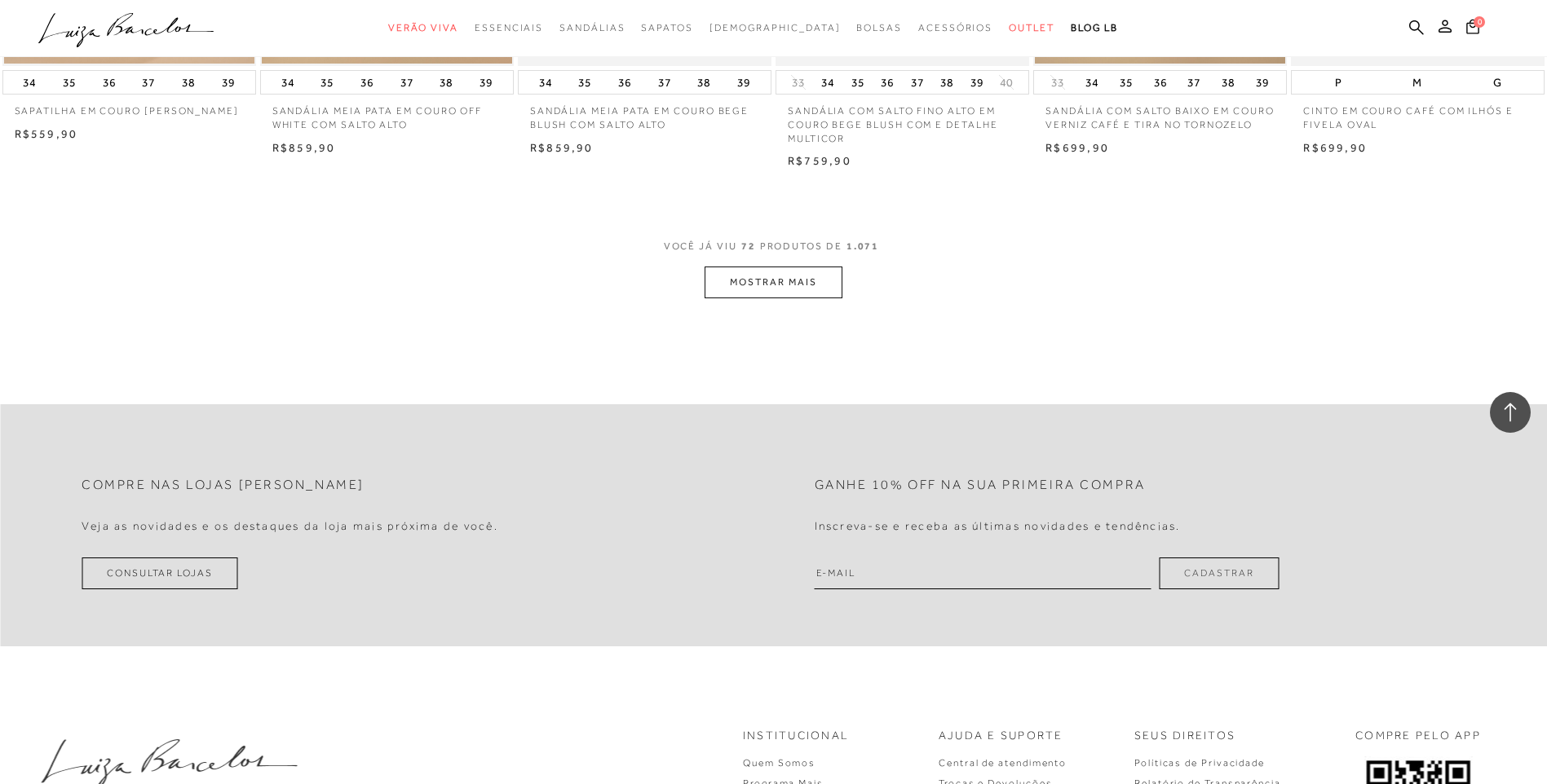
click at [712, 282] on button "MOSTRAR MAIS" at bounding box center [773, 282] width 137 height 32
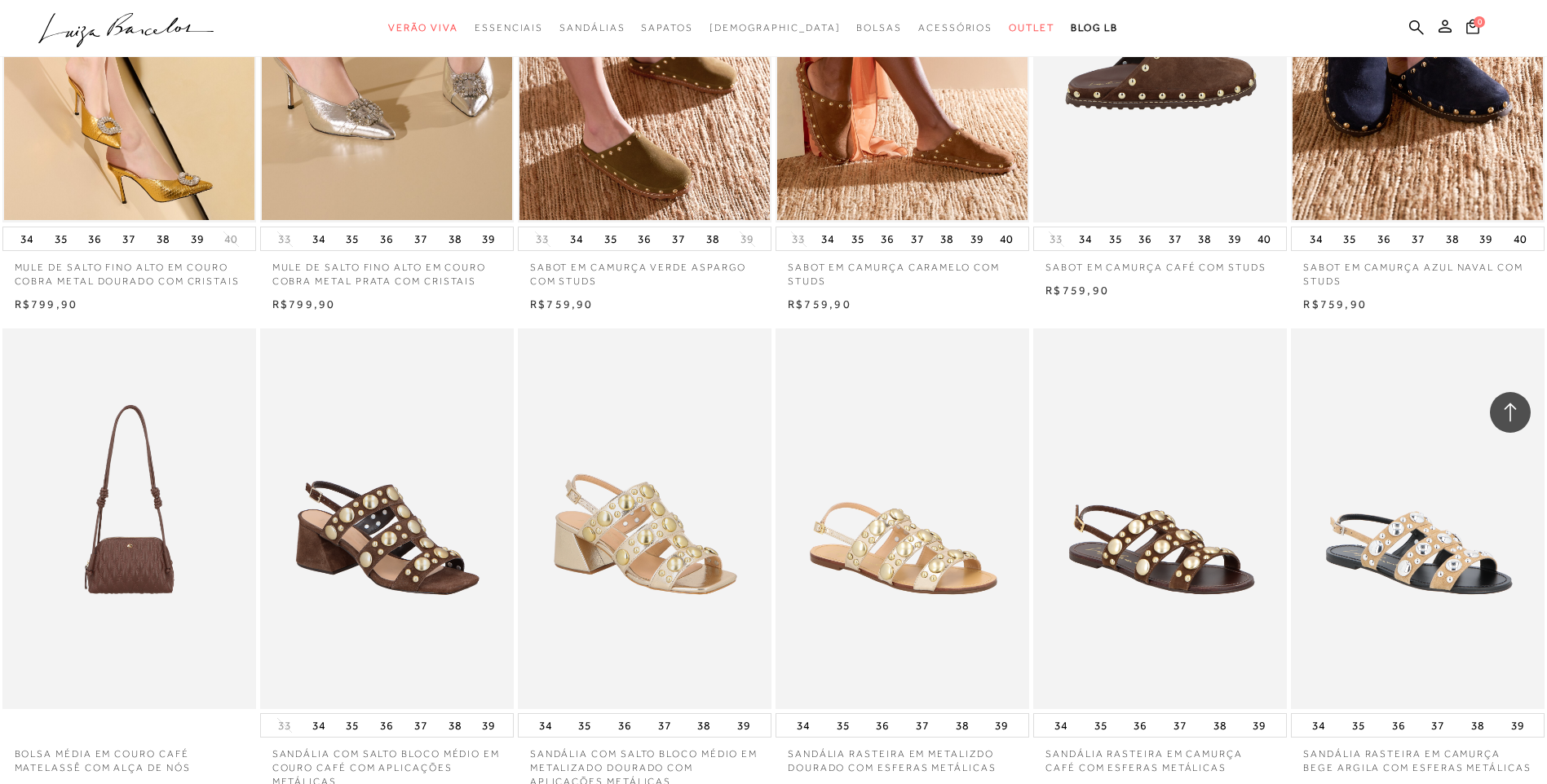
scroll to position [7419, 0]
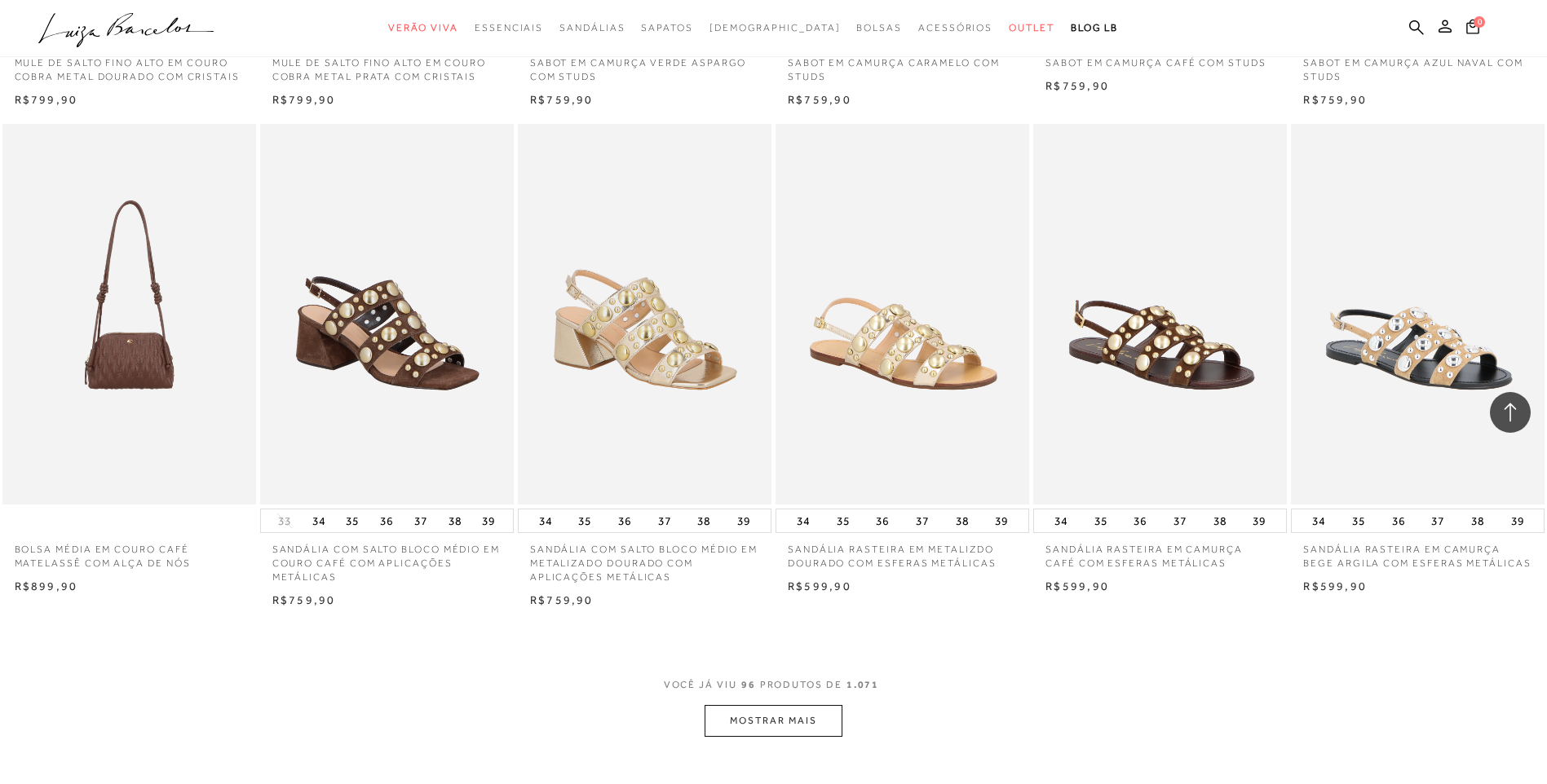
click at [762, 709] on button "MOSTRAR MAIS" at bounding box center [773, 721] width 137 height 32
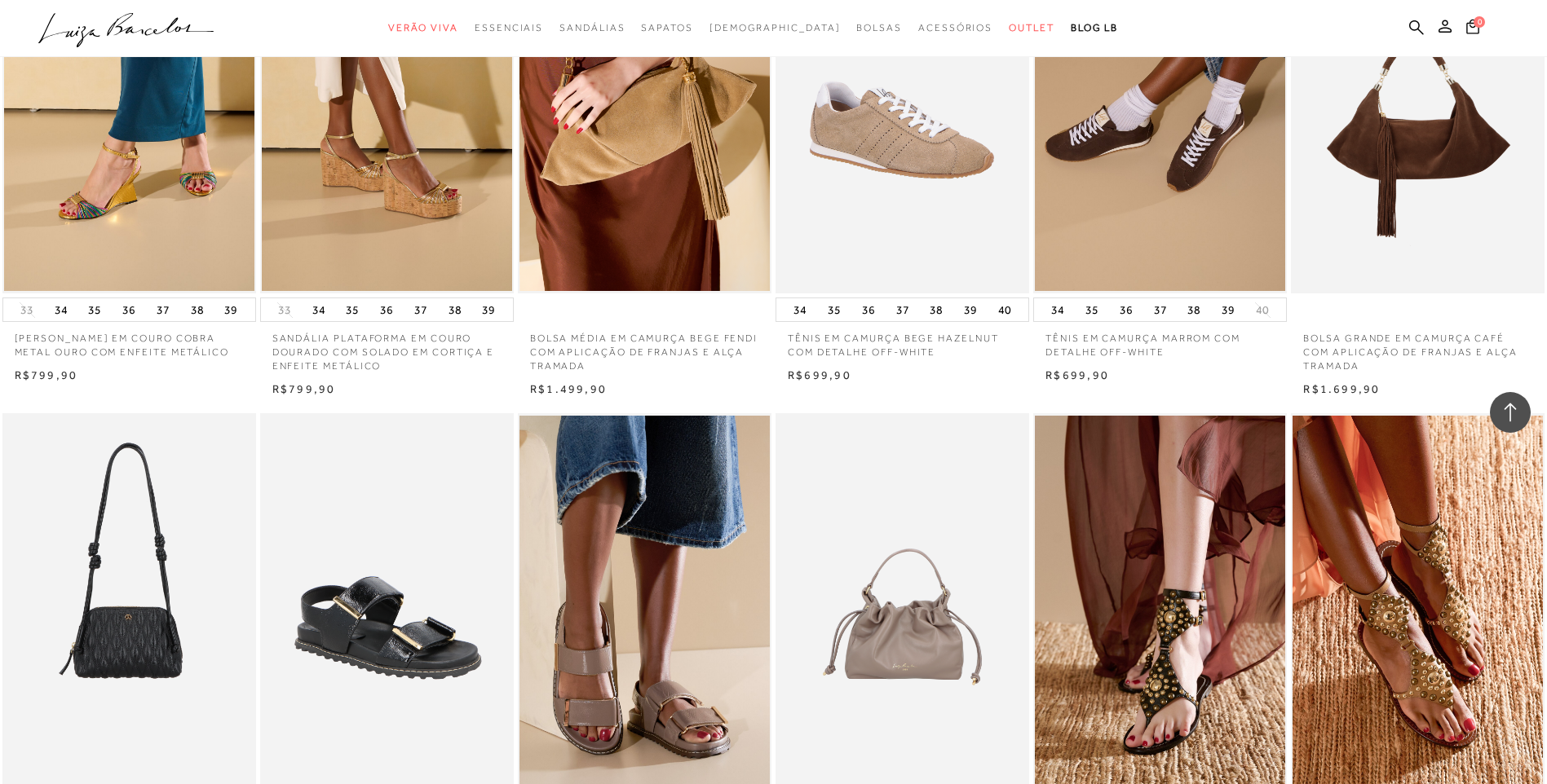
scroll to position [9457, 0]
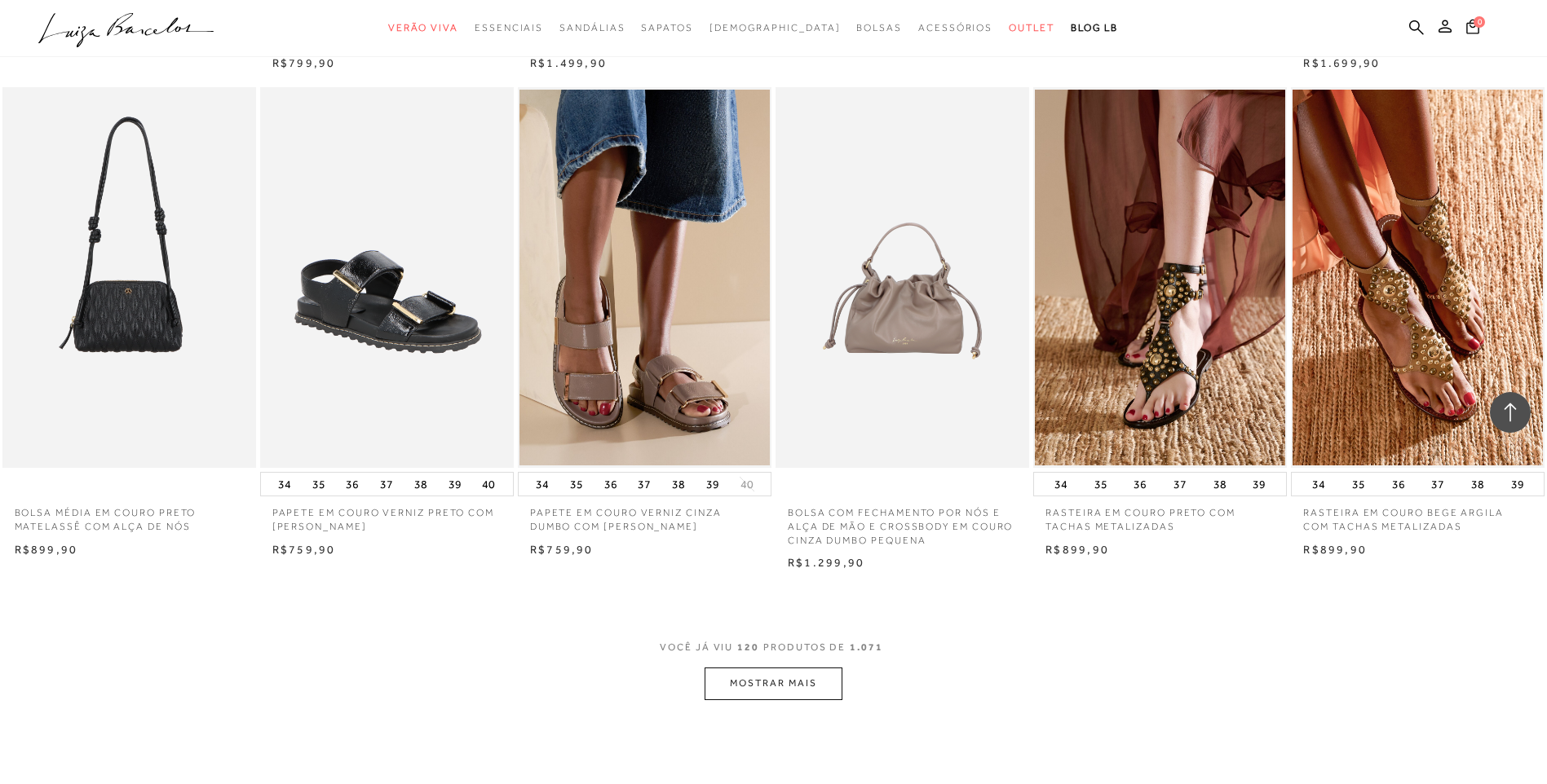
click at [800, 677] on button "MOSTRAR MAIS" at bounding box center [773, 683] width 137 height 32
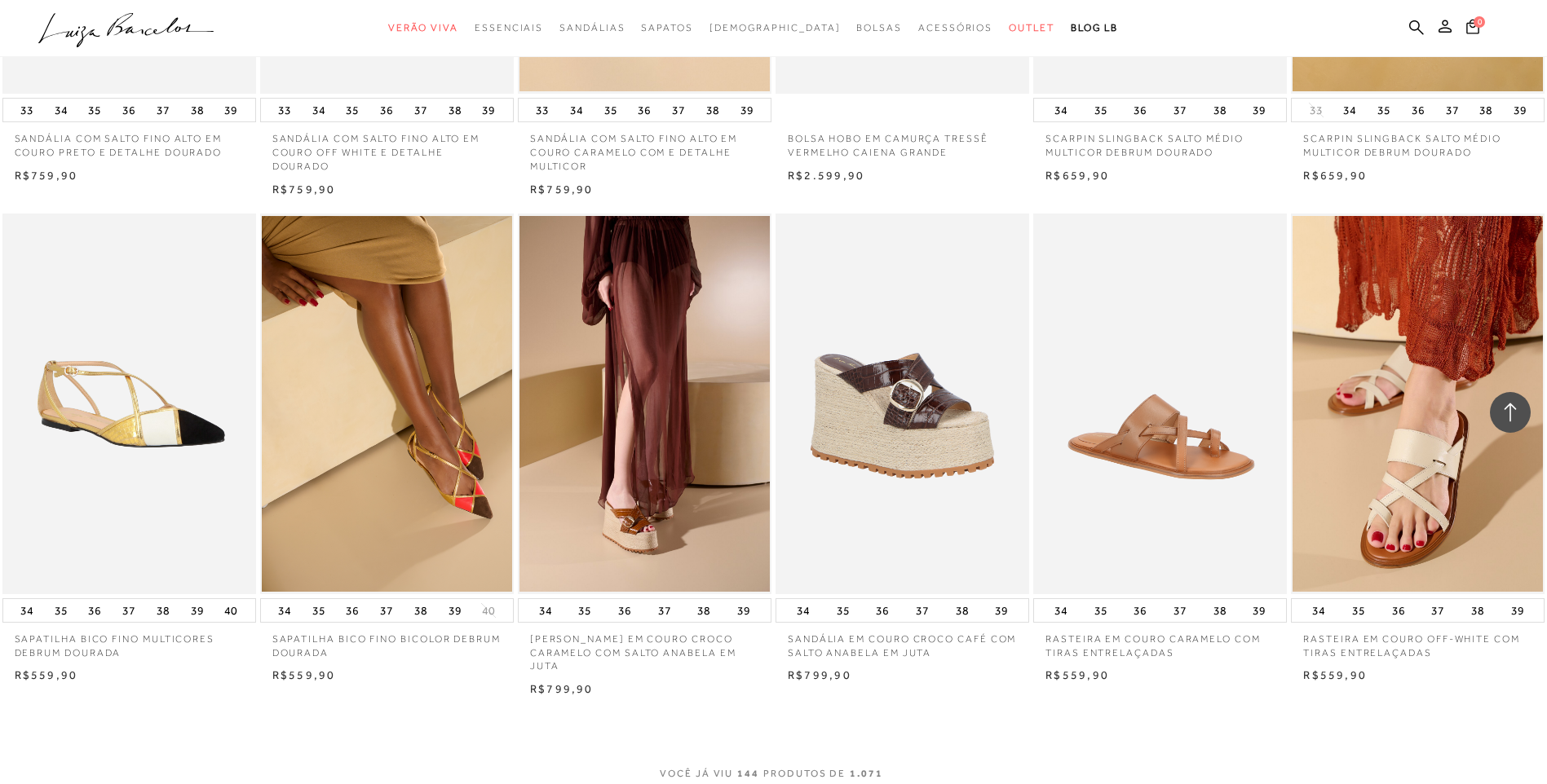
scroll to position [11821, 0]
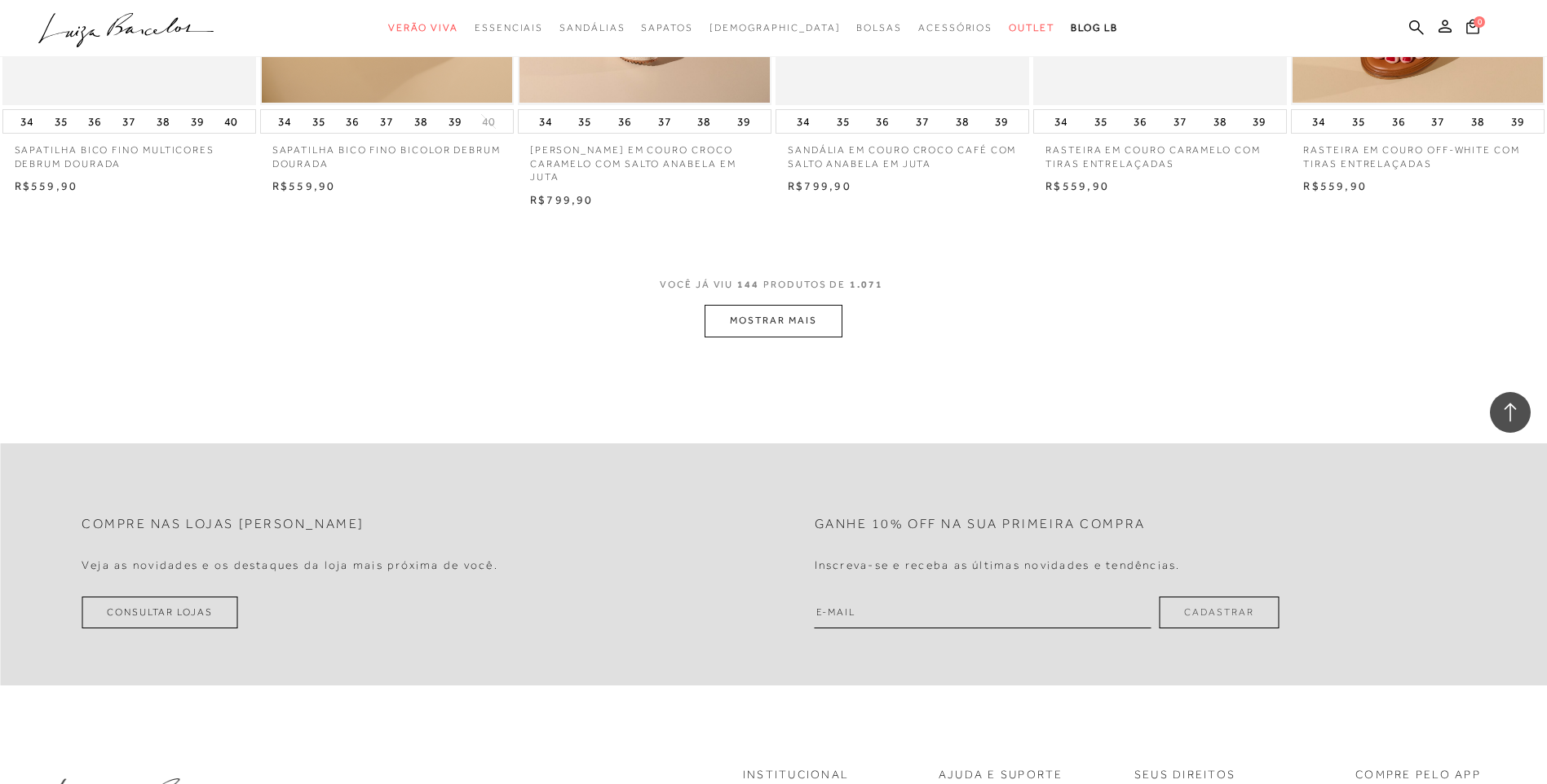
click at [792, 334] on button "MOSTRAR MAIS" at bounding box center [773, 320] width 137 height 32
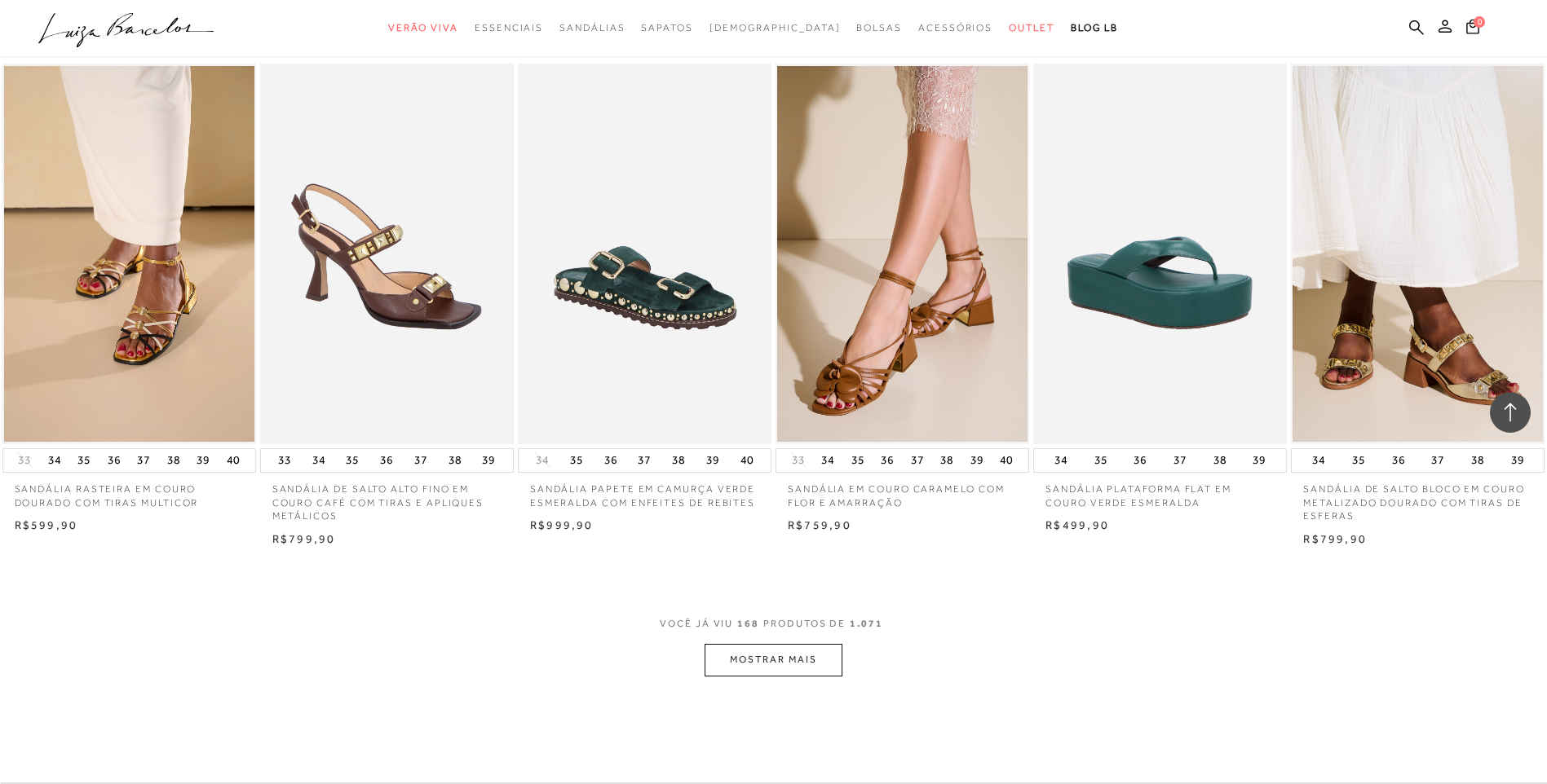
scroll to position [13615, 0]
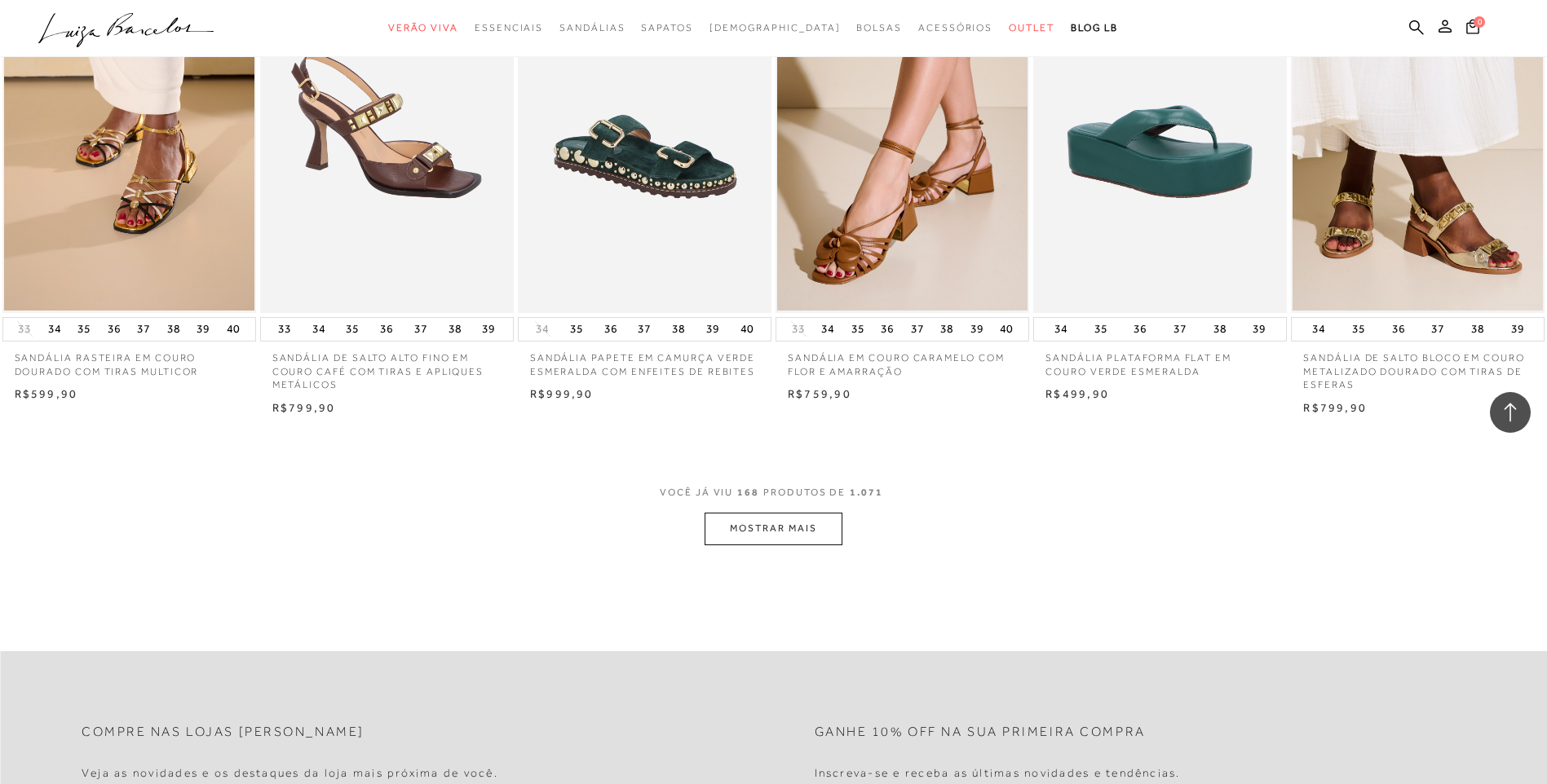
click at [783, 530] on button "MOSTRAR MAIS" at bounding box center [773, 528] width 137 height 32
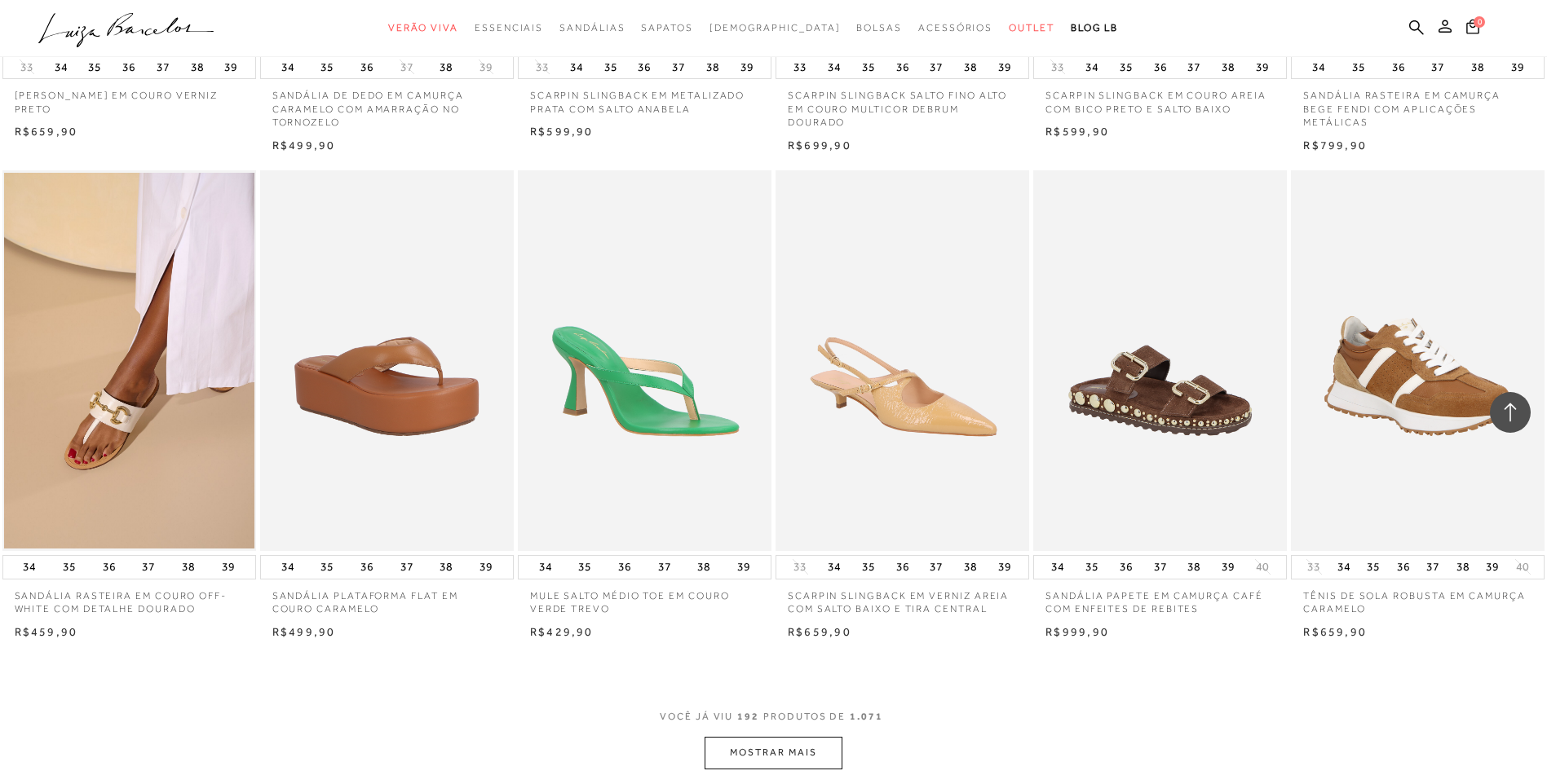
scroll to position [15734, 0]
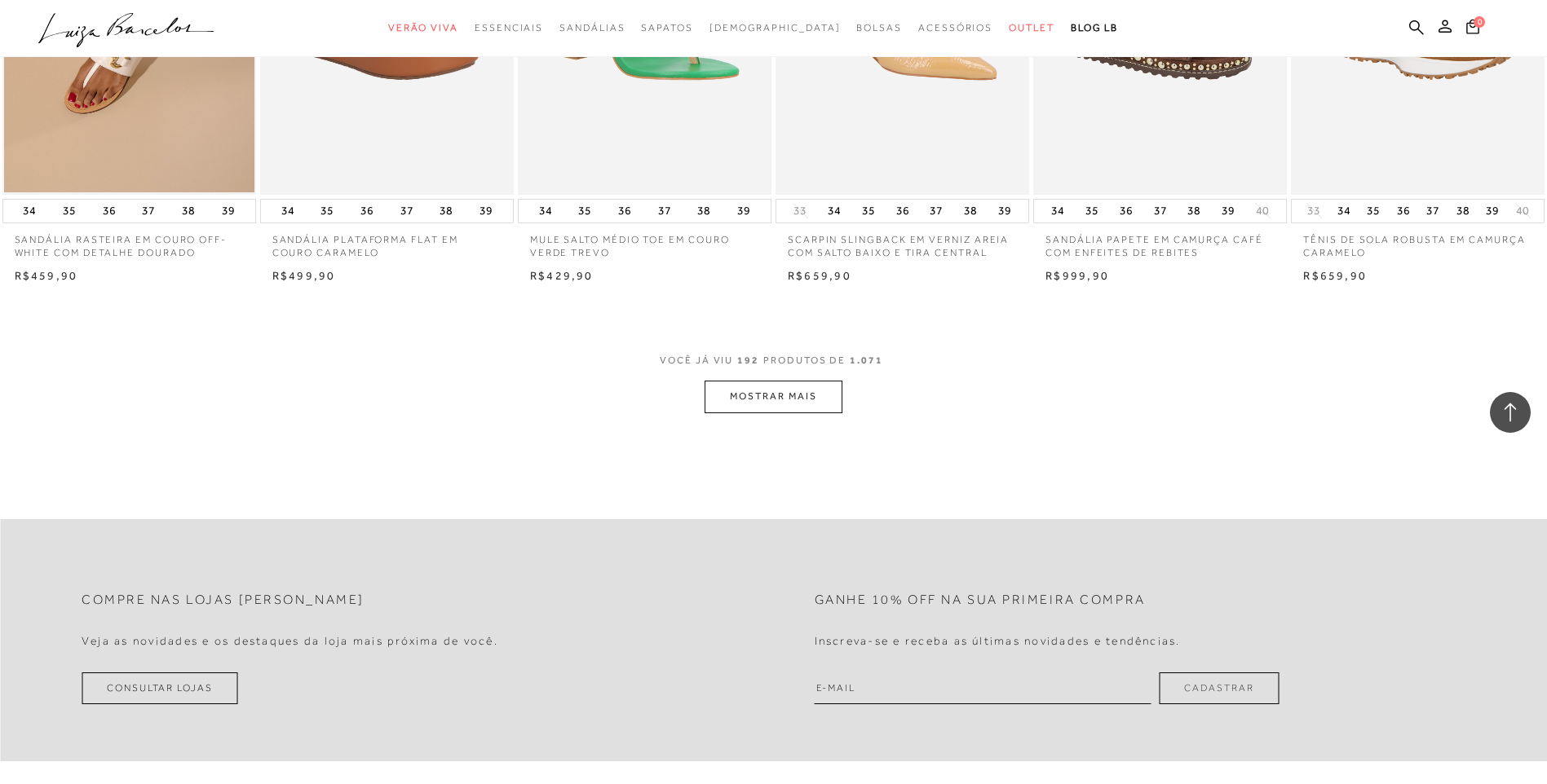
click at [785, 407] on button "MOSTRAR MAIS" at bounding box center [773, 396] width 137 height 32
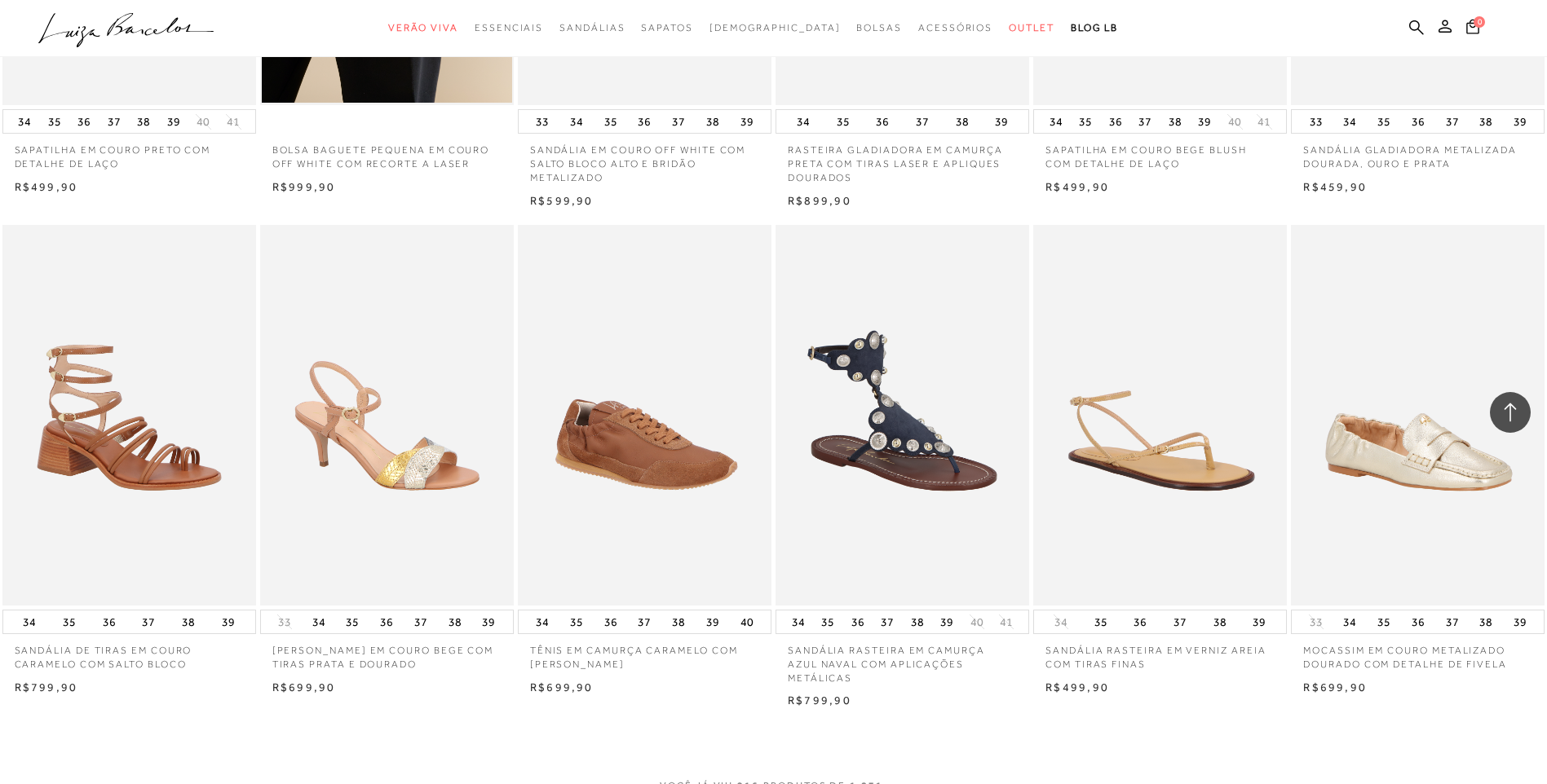
scroll to position [17854, 0]
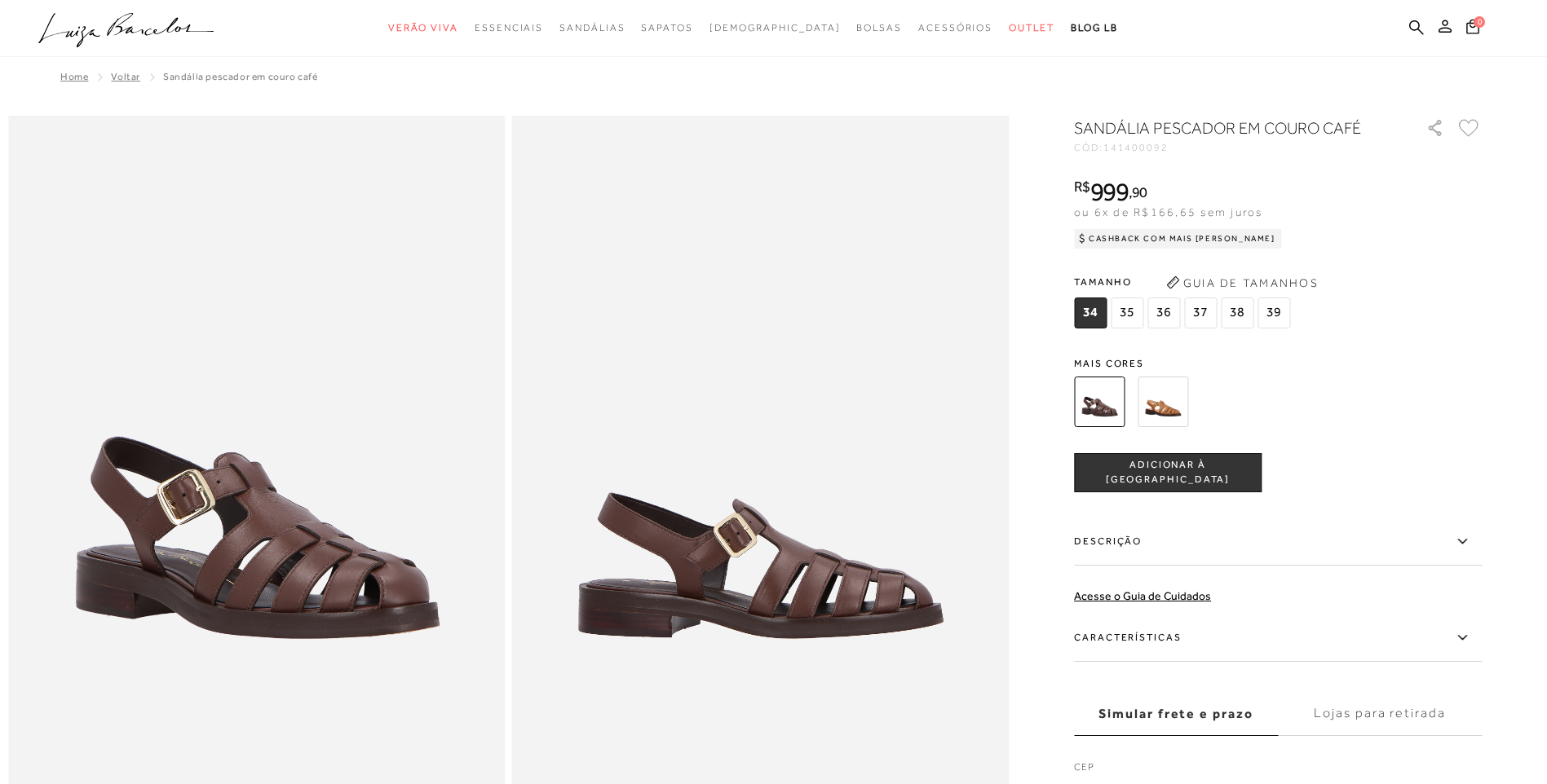
click at [1161, 398] on img at bounding box center [1163, 401] width 51 height 50
